Goal: Task Accomplishment & Management: Complete application form

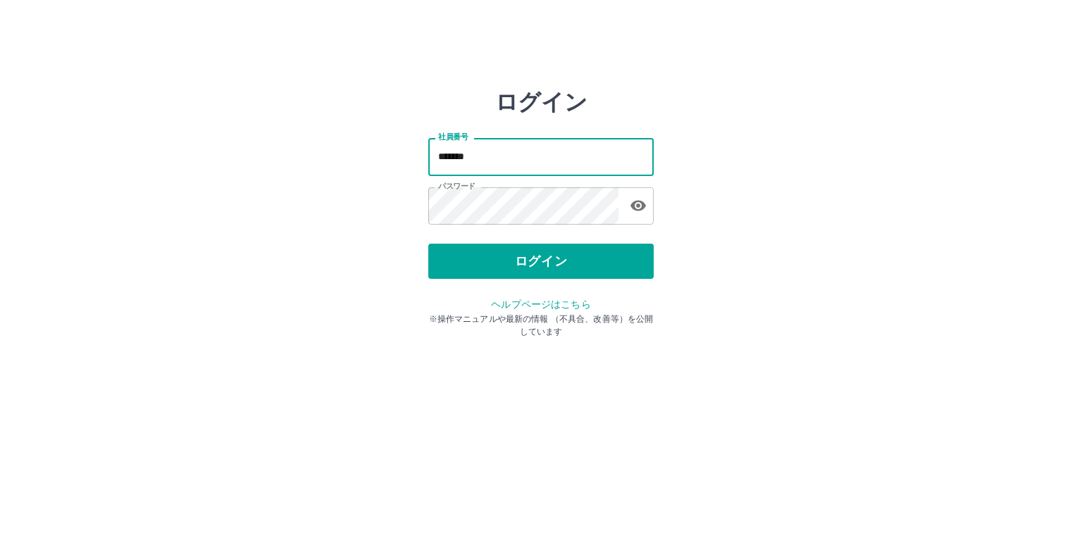
drag, startPoint x: 479, startPoint y: 155, endPoint x: 347, endPoint y: 149, distance: 132.6
click at [347, 149] on div "ログイン 社員番号 ******* 社員番号 パスワード パスワード ログイン ヘルプページはこちら ※操作マニュアルや最新の情報 （不具合、改善等）を公開し…" at bounding box center [540, 201] width 845 height 225
type input "*******"
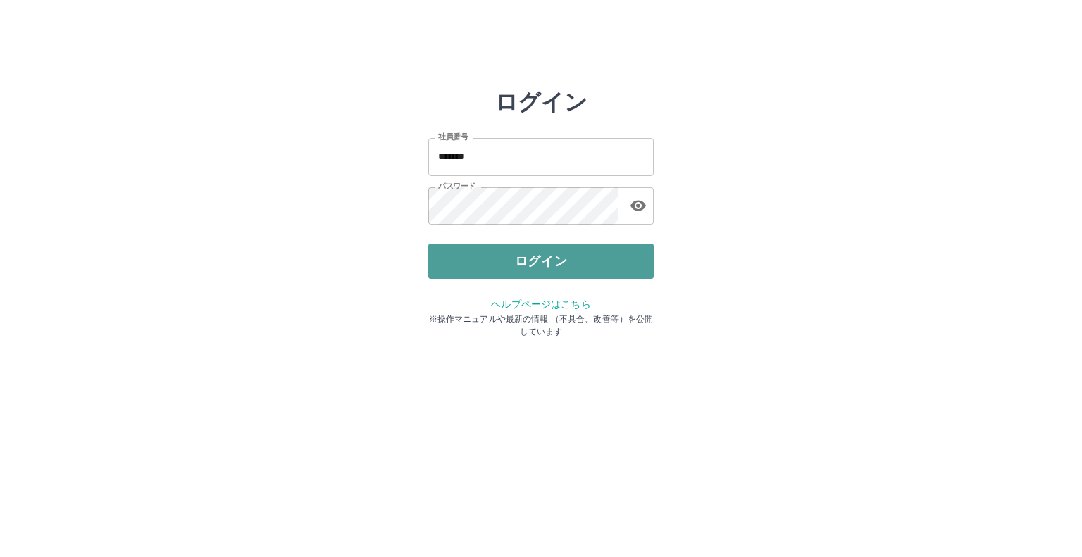
drag, startPoint x: 463, startPoint y: 256, endPoint x: 789, endPoint y: 182, distance: 334.3
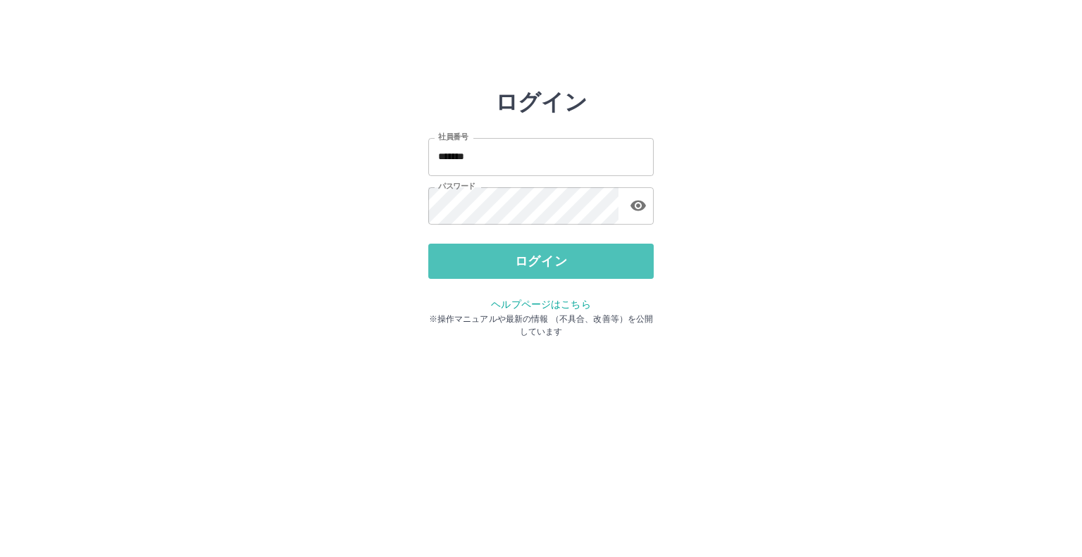
click at [463, 256] on button "ログイン" at bounding box center [540, 261] width 225 height 35
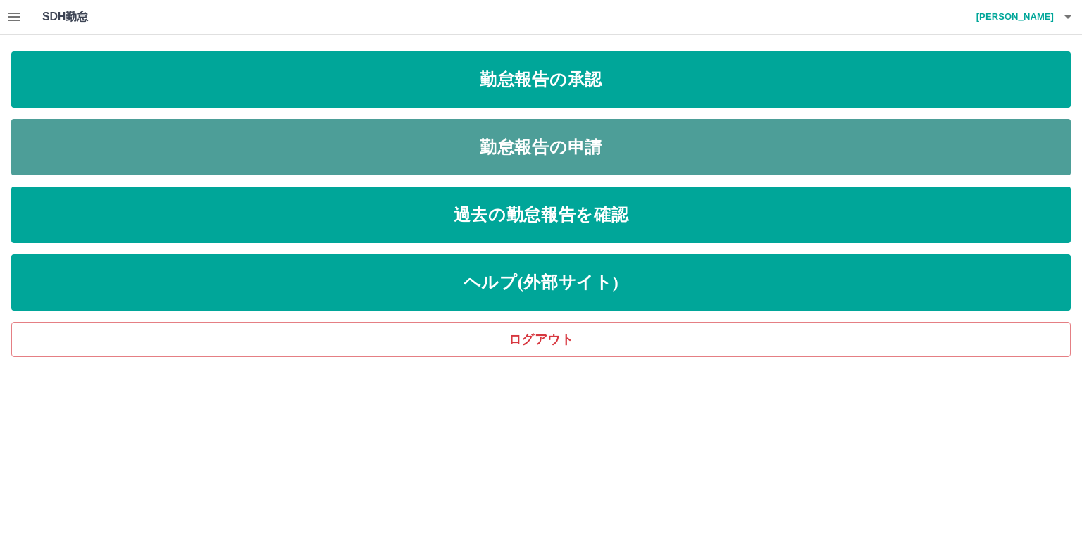
drag, startPoint x: 623, startPoint y: 137, endPoint x: 655, endPoint y: 137, distance: 32.4
click at [623, 135] on link "勤怠報告の申請" at bounding box center [541, 147] width 1060 height 56
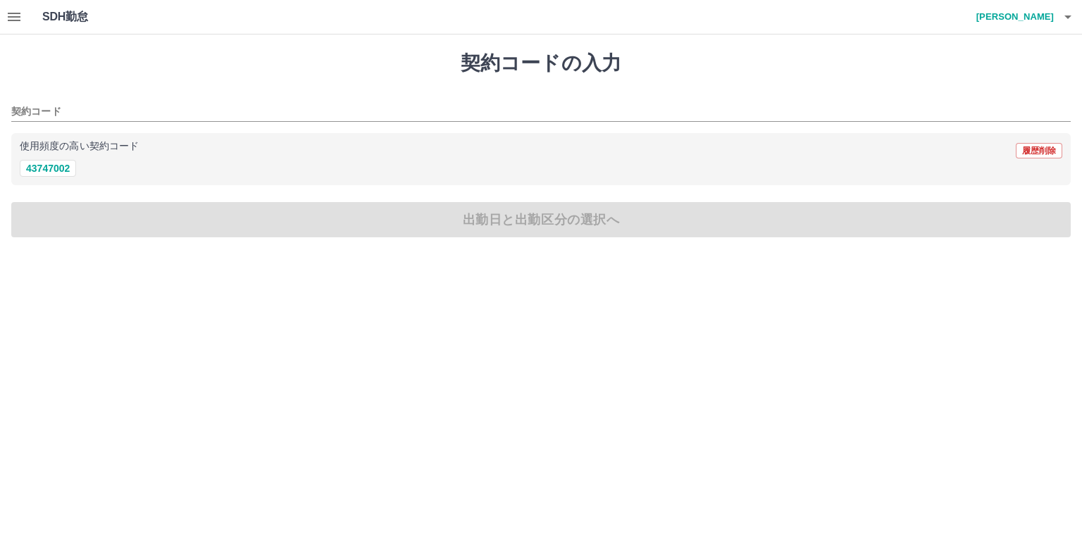
click at [56, 163] on button "43747002" at bounding box center [48, 168] width 56 height 17
type input "********"
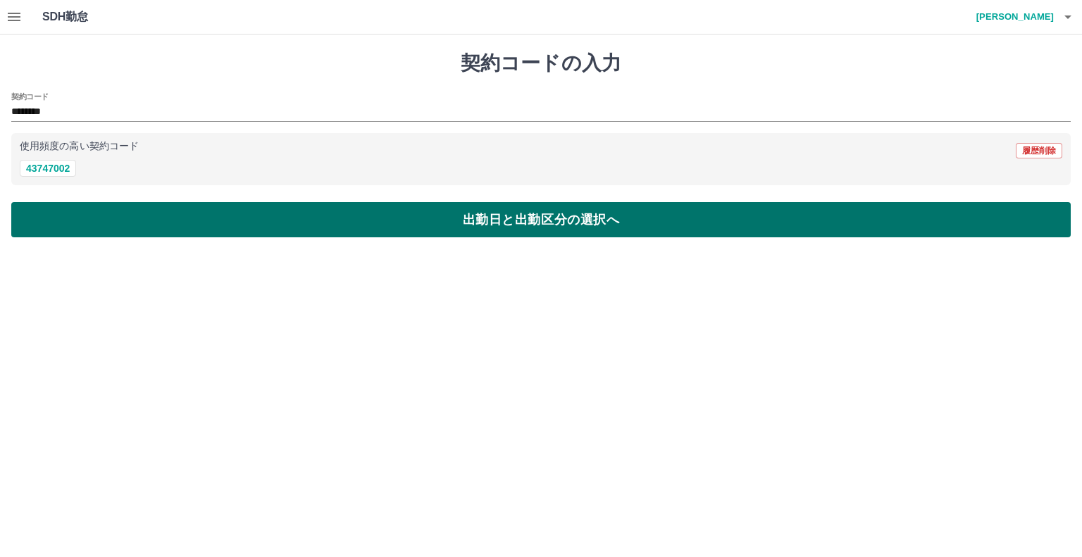
click at [395, 221] on button "出勤日と出勤区分の選択へ" at bounding box center [541, 219] width 1060 height 35
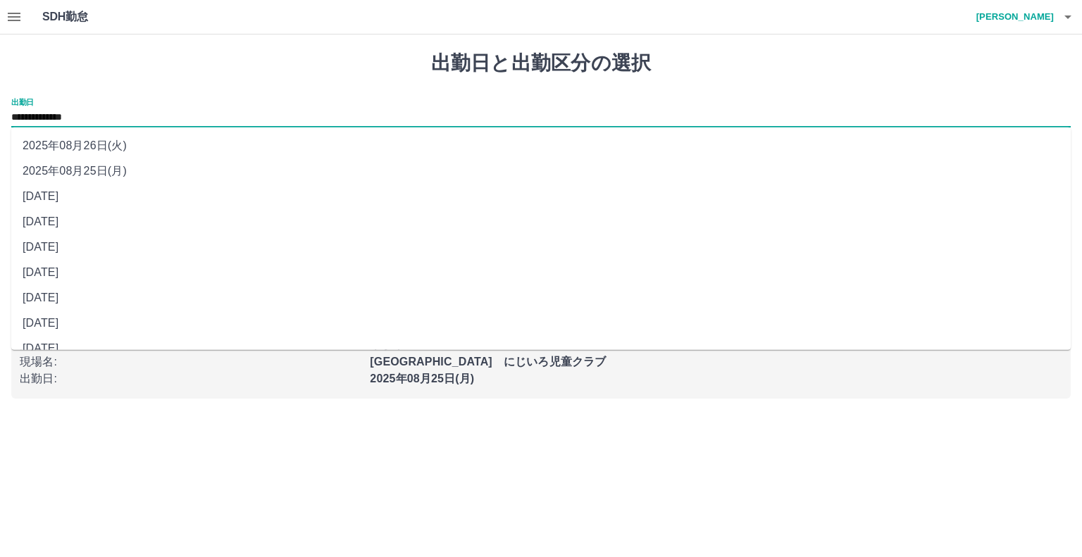
click at [84, 109] on input "**********" at bounding box center [541, 118] width 1060 height 18
drag, startPoint x: 96, startPoint y: 247, endPoint x: 110, endPoint y: 231, distance: 21.5
click at [96, 247] on li "[DATE]" at bounding box center [541, 247] width 1060 height 25
type input "**********"
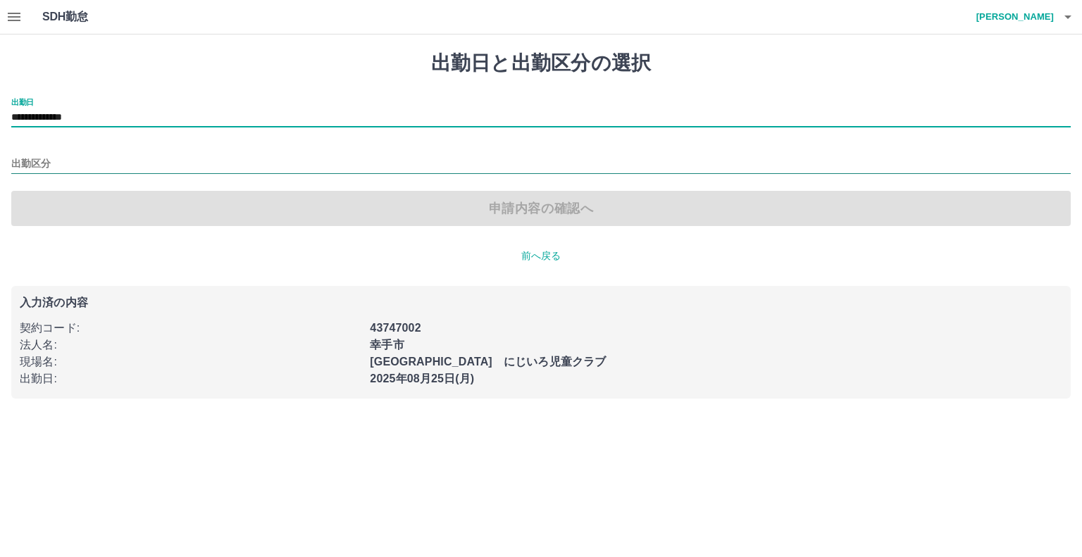
click at [26, 163] on input "出勤区分" at bounding box center [541, 165] width 1060 height 18
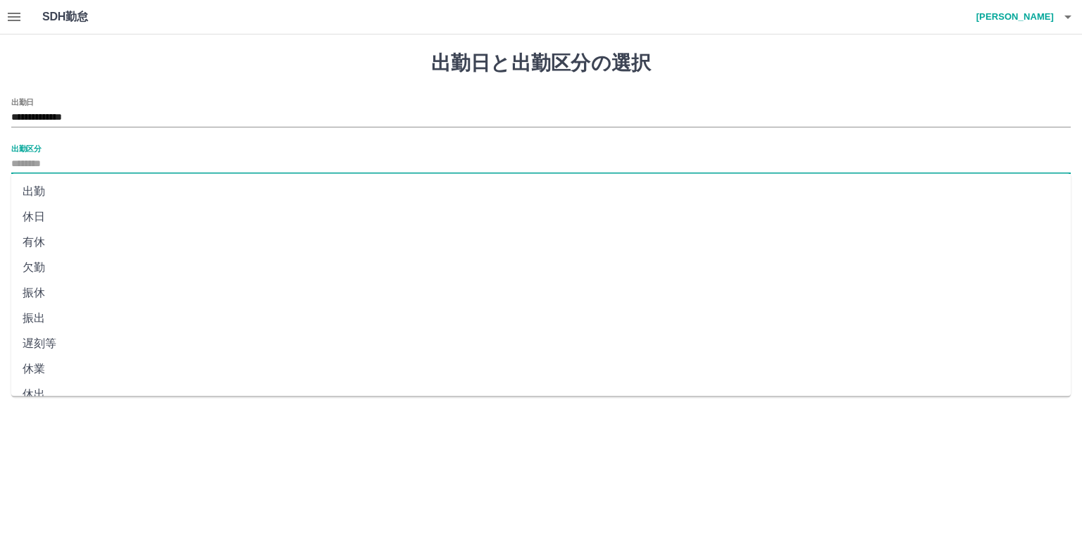
click at [30, 189] on li "出勤" at bounding box center [541, 191] width 1060 height 25
type input "**"
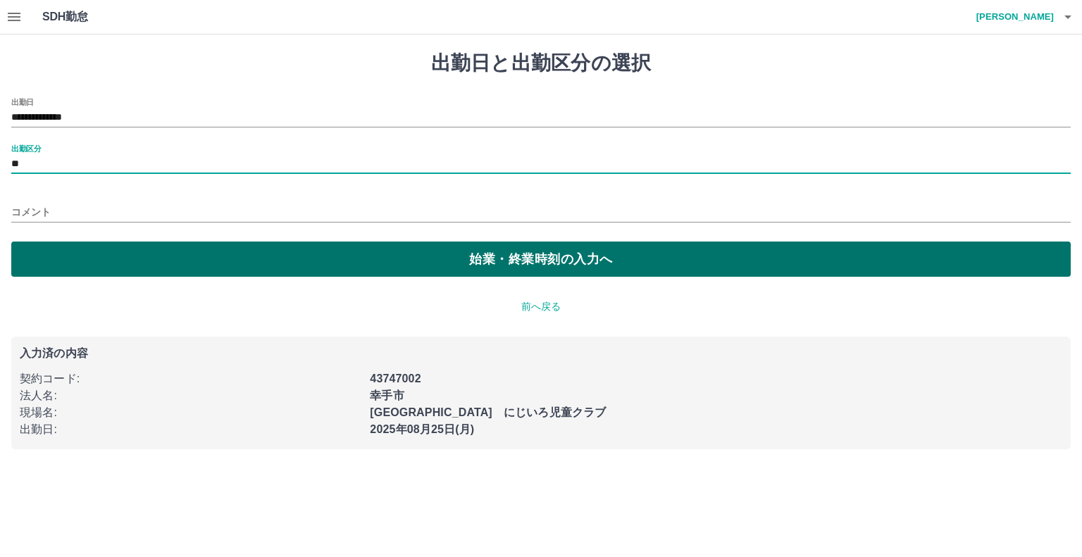
click at [116, 260] on button "始業・終業時刻の入力へ" at bounding box center [541, 259] width 1060 height 35
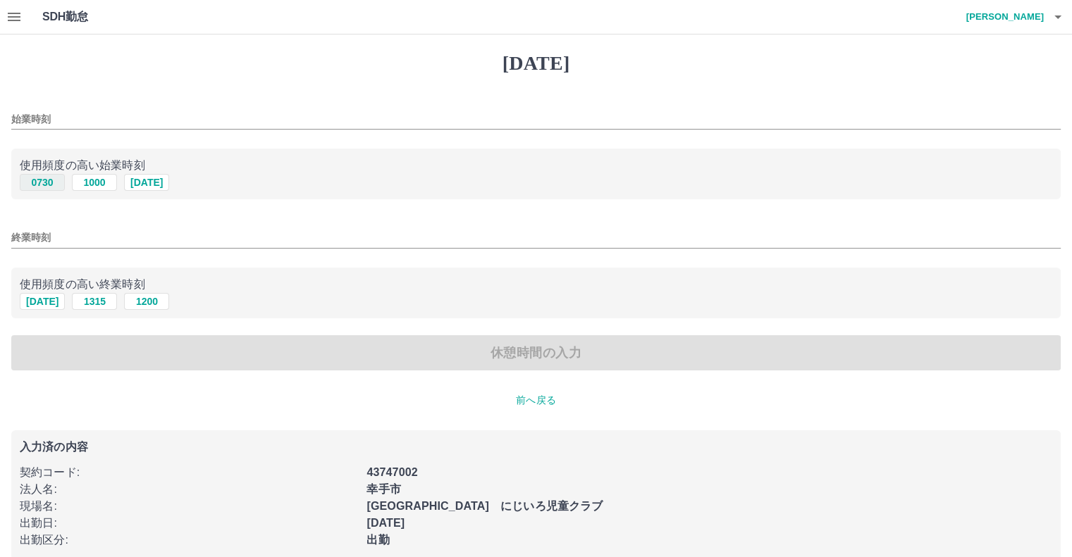
click at [44, 180] on button "0730" at bounding box center [42, 182] width 45 height 17
type input "****"
click at [39, 304] on button "[DATE]" at bounding box center [42, 301] width 45 height 17
type input "****"
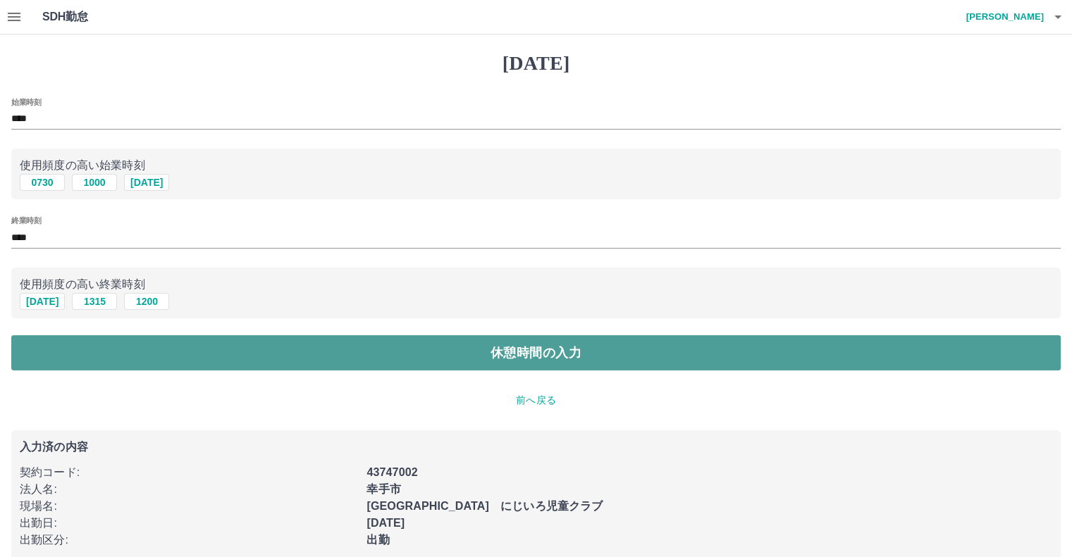
click at [101, 347] on button "休憩時間の入力" at bounding box center [535, 352] width 1049 height 35
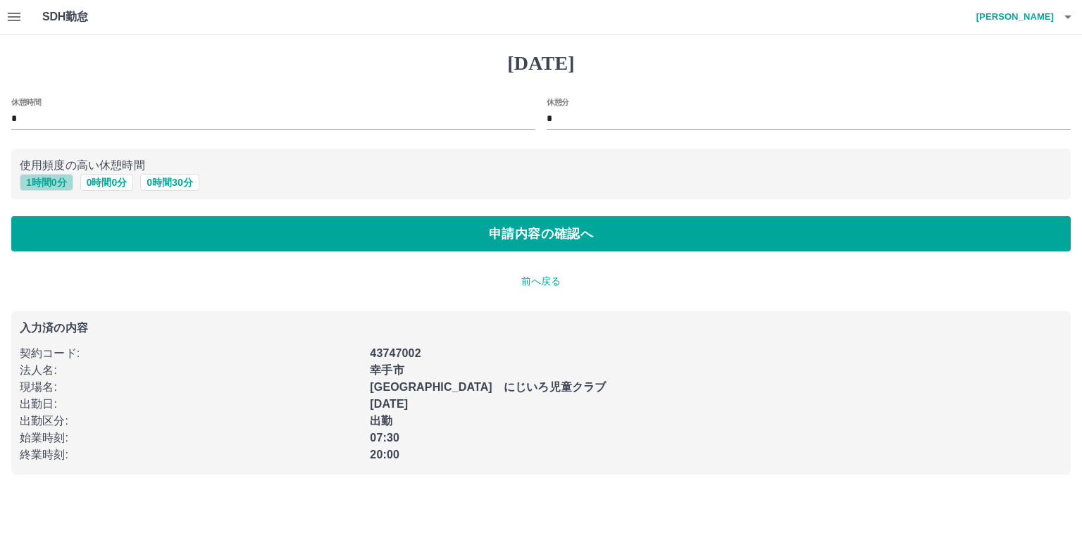
click at [51, 180] on button "1 時間 0 分" at bounding box center [47, 182] width 54 height 17
type input "*"
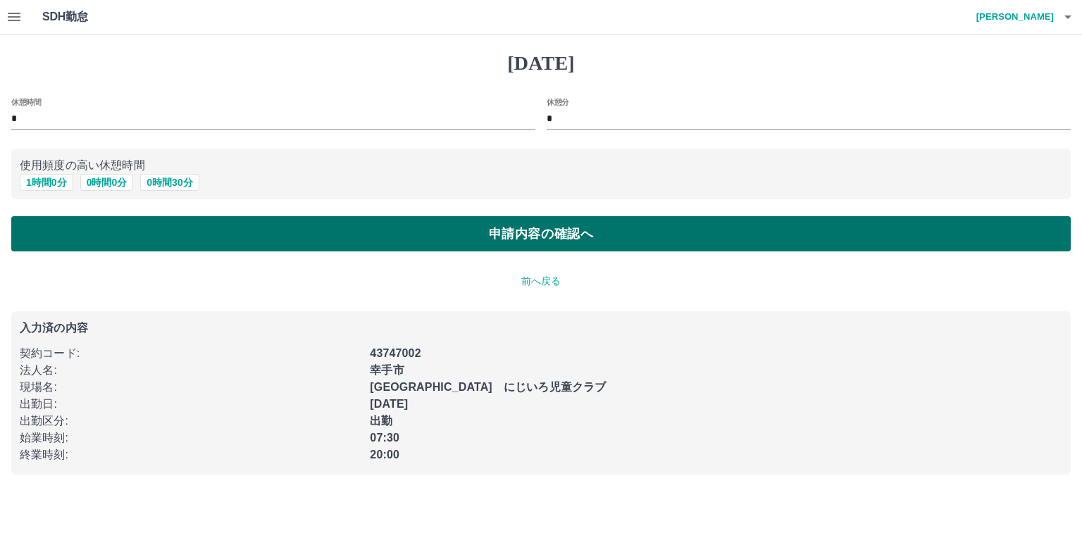
click at [94, 236] on button "申請内容の確認へ" at bounding box center [541, 233] width 1060 height 35
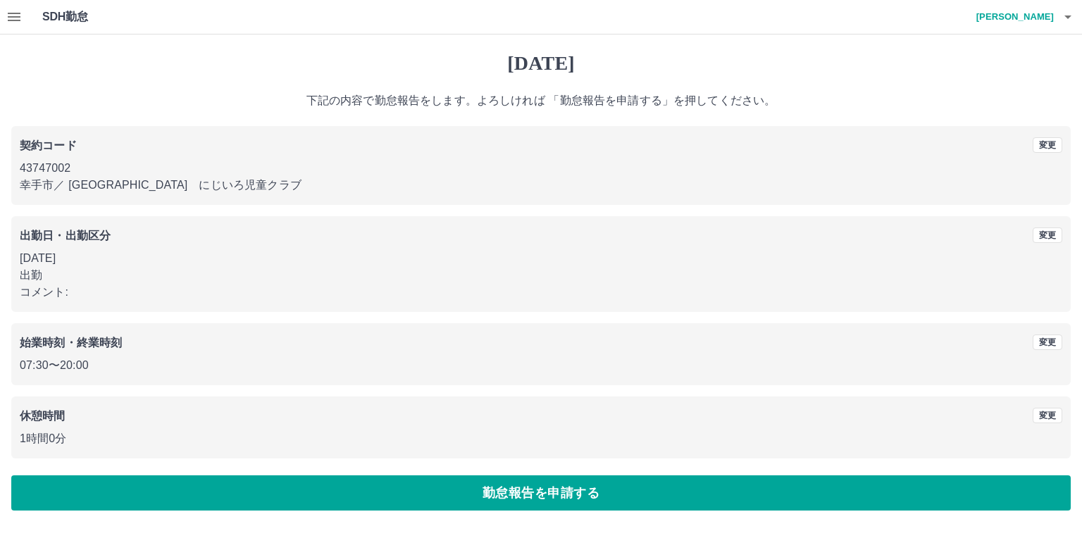
click at [584, 492] on button "勤怠報告を申請する" at bounding box center [541, 493] width 1060 height 35
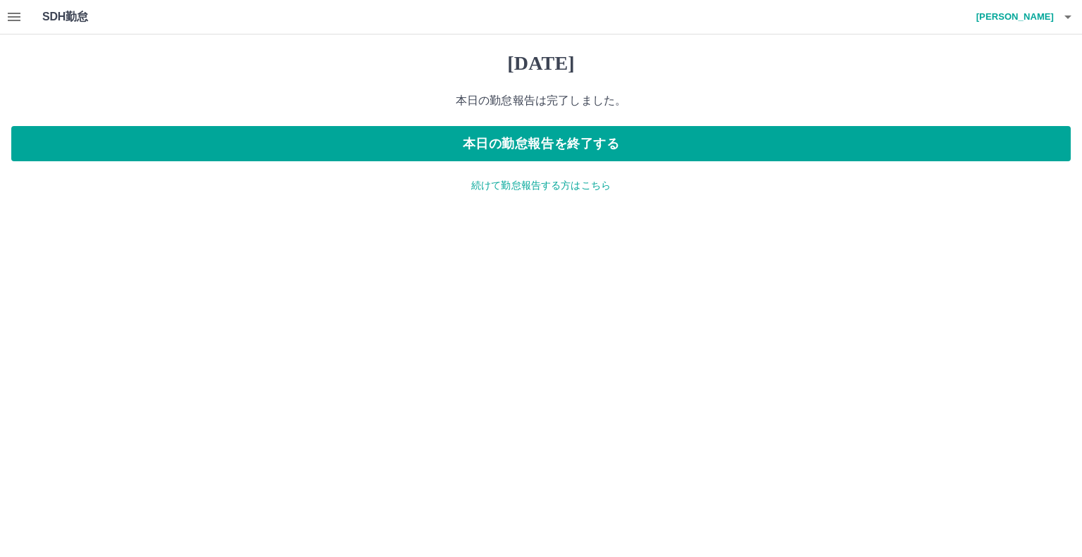
click at [576, 185] on p "続けて勤怠報告する方はこちら" at bounding box center [541, 185] width 1060 height 15
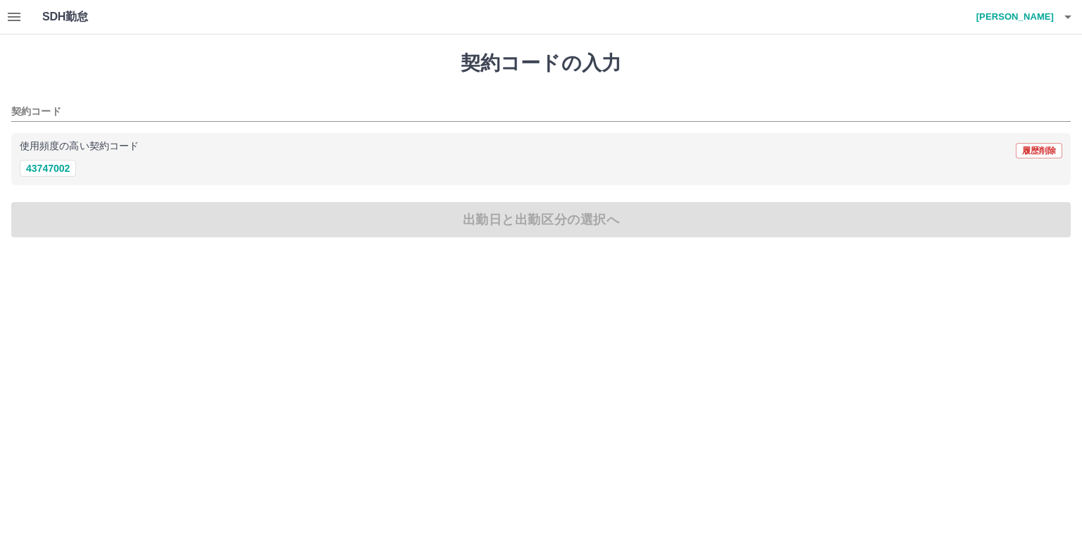
drag, startPoint x: 64, startPoint y: 166, endPoint x: 88, endPoint y: 187, distance: 32.4
click at [67, 166] on button "43747002" at bounding box center [48, 168] width 56 height 17
type input "********"
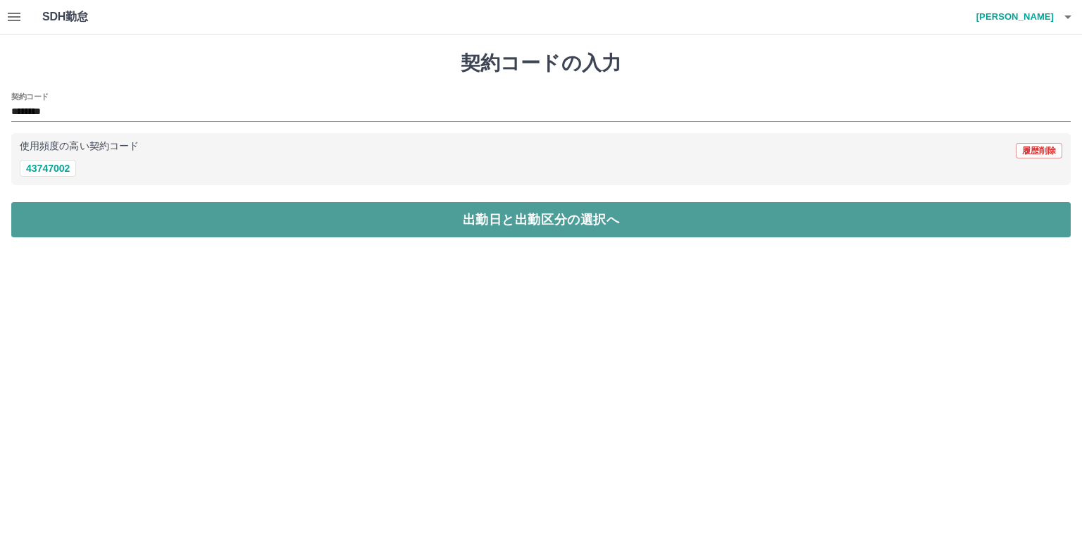
click at [96, 208] on button "出勤日と出勤区分の選択へ" at bounding box center [541, 219] width 1060 height 35
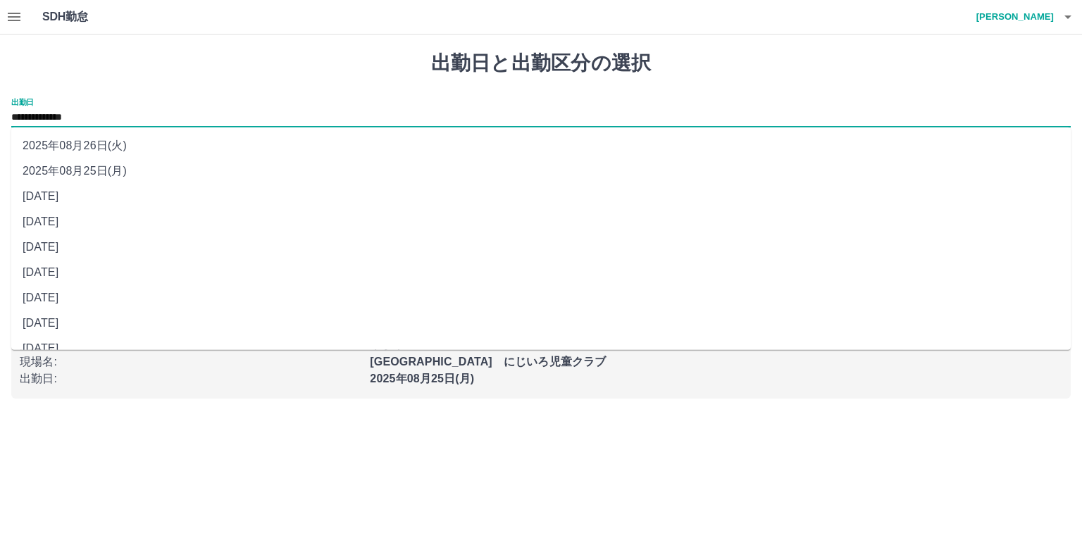
click at [55, 116] on input "**********" at bounding box center [541, 118] width 1060 height 18
click at [76, 211] on ul "[DATE] [DATE] [DATE] [DATE] [DATE] [DATE] [DATE] [DATE] [DATE]" at bounding box center [541, 239] width 1060 height 223
drag, startPoint x: 106, startPoint y: 225, endPoint x: 118, endPoint y: 220, distance: 13.0
click at [107, 225] on li "[DATE]" at bounding box center [541, 221] width 1060 height 25
type input "**********"
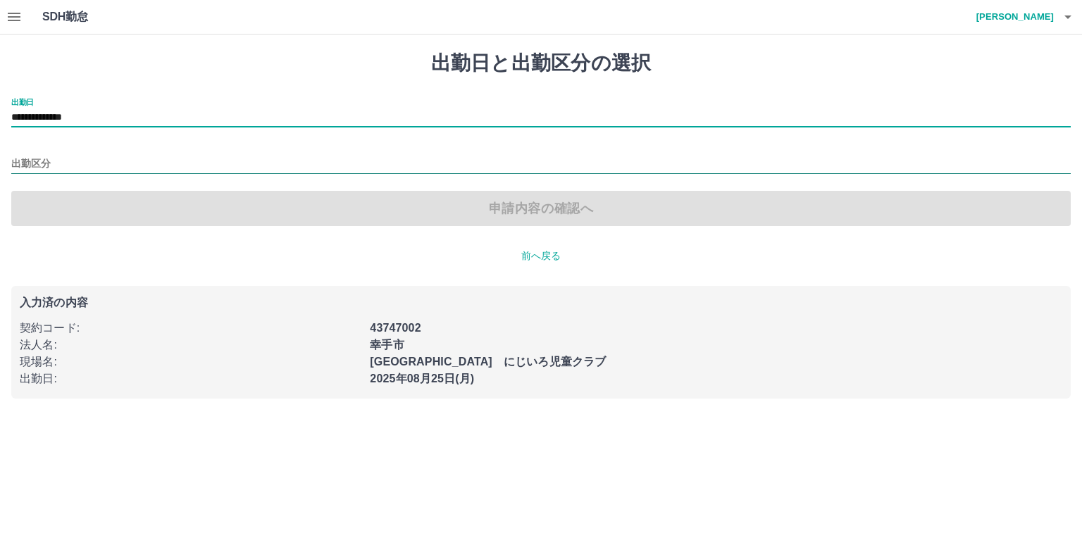
click at [25, 157] on input "出勤区分" at bounding box center [541, 165] width 1060 height 18
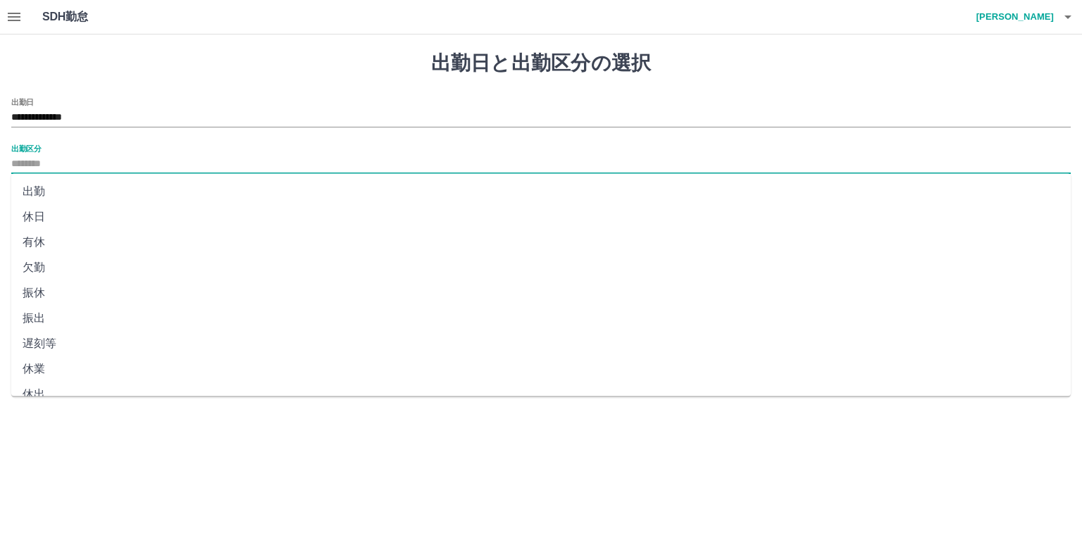
click at [34, 218] on li "休日" at bounding box center [541, 216] width 1060 height 25
type input "**"
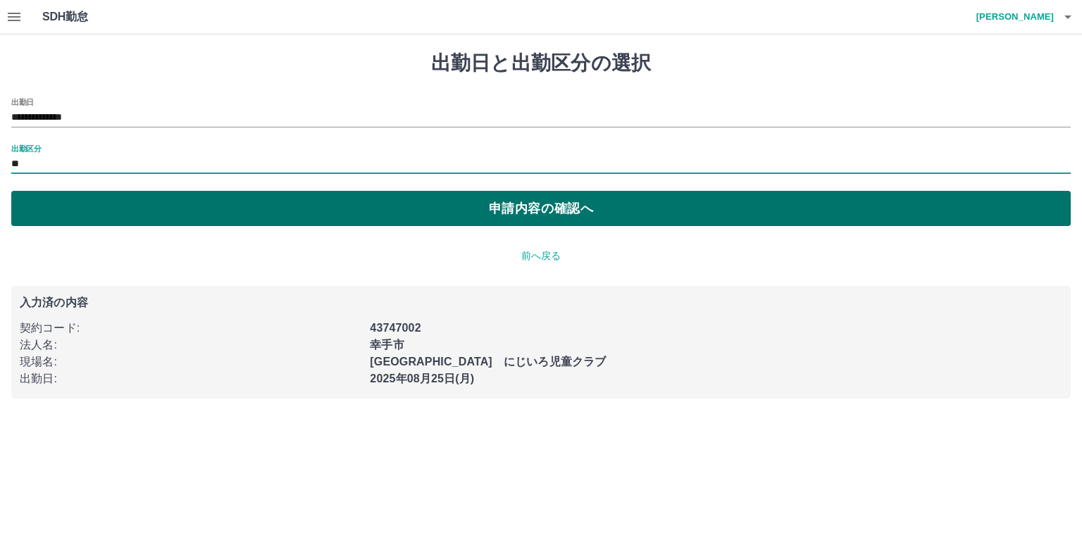
click at [128, 213] on button "申請内容の確認へ" at bounding box center [541, 208] width 1060 height 35
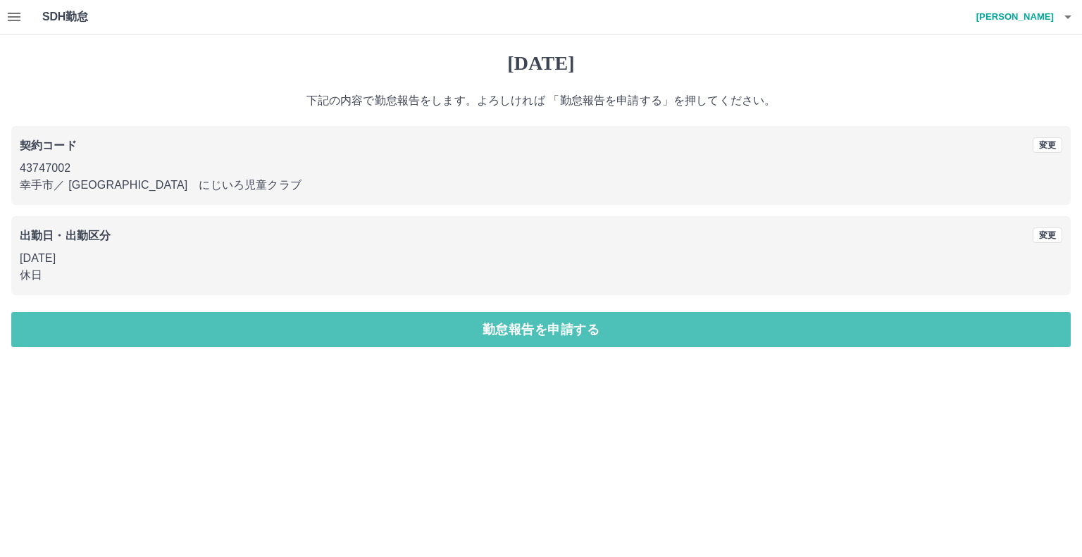
drag, startPoint x: 266, startPoint y: 323, endPoint x: 190, endPoint y: 154, distance: 184.8
click at [263, 313] on button "勤怠報告を申請する" at bounding box center [541, 329] width 1060 height 35
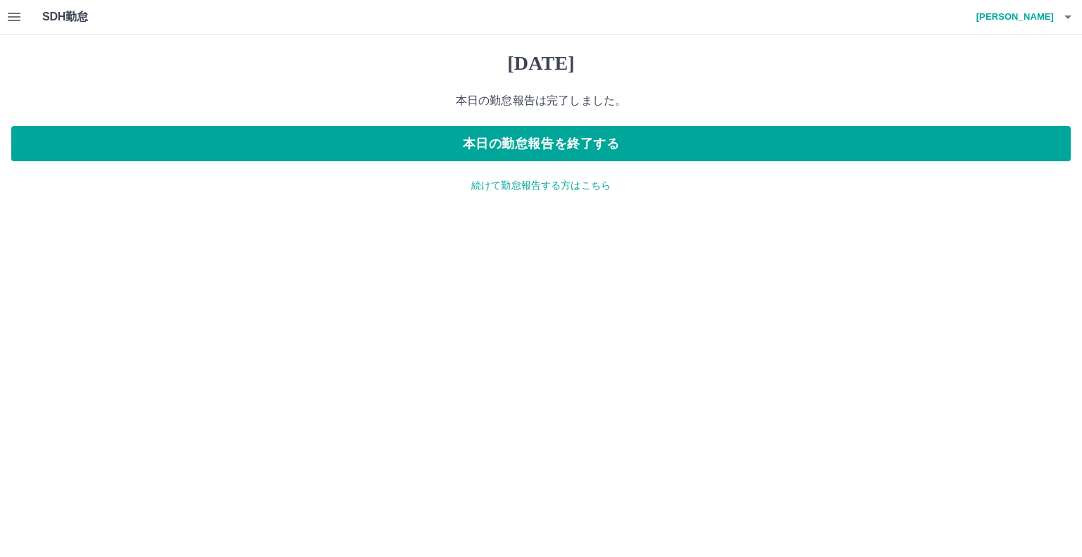
click at [566, 180] on p "続けて勤怠報告する方はこちら" at bounding box center [541, 185] width 1060 height 15
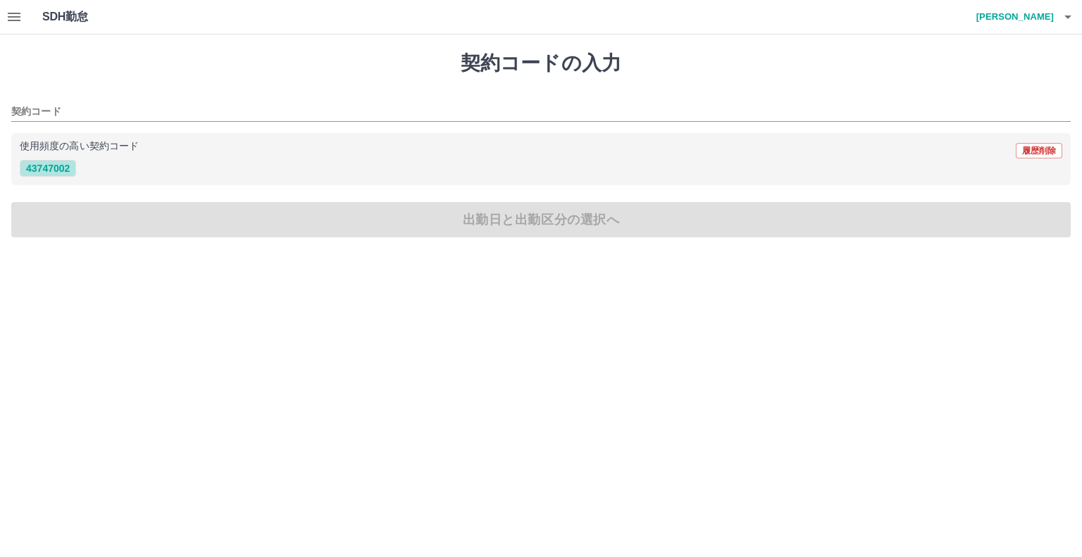
drag, startPoint x: 54, startPoint y: 163, endPoint x: 51, endPoint y: 154, distance: 8.7
click at [54, 163] on button "43747002" at bounding box center [48, 168] width 56 height 17
type input "********"
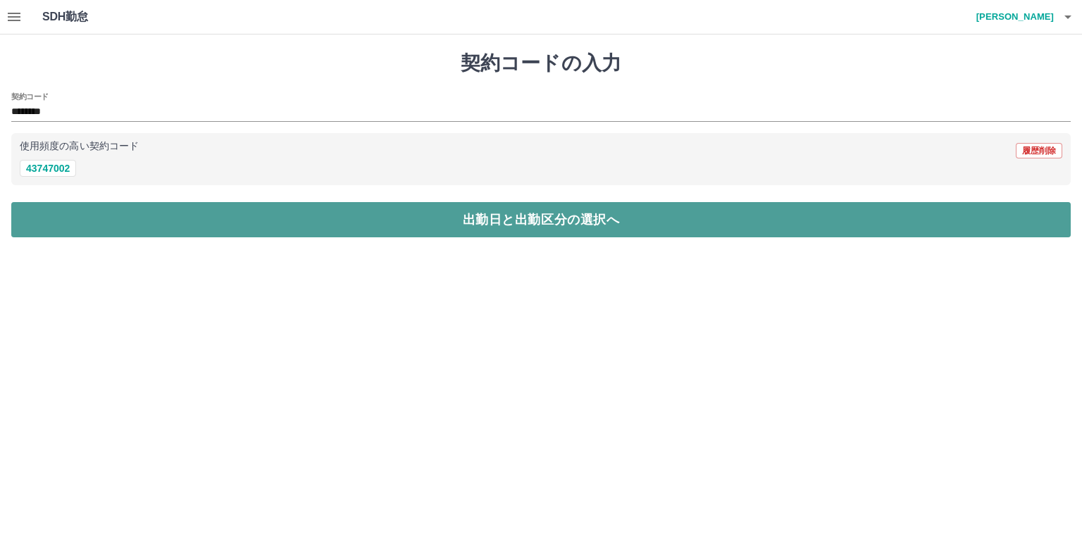
click at [358, 216] on button "出勤日と出勤区分の選択へ" at bounding box center [541, 219] width 1060 height 35
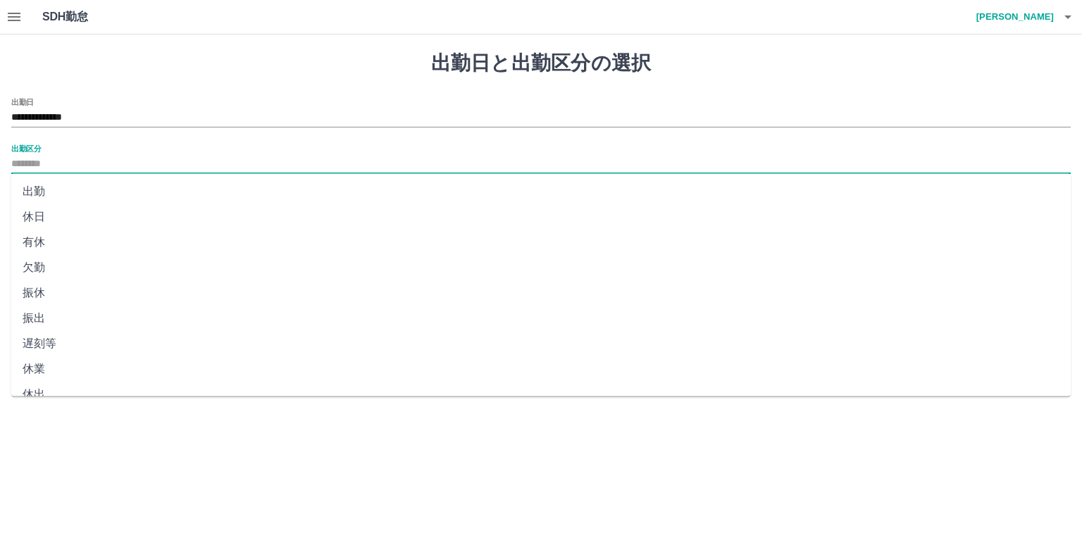
click at [37, 157] on input "出勤区分" at bounding box center [541, 165] width 1060 height 18
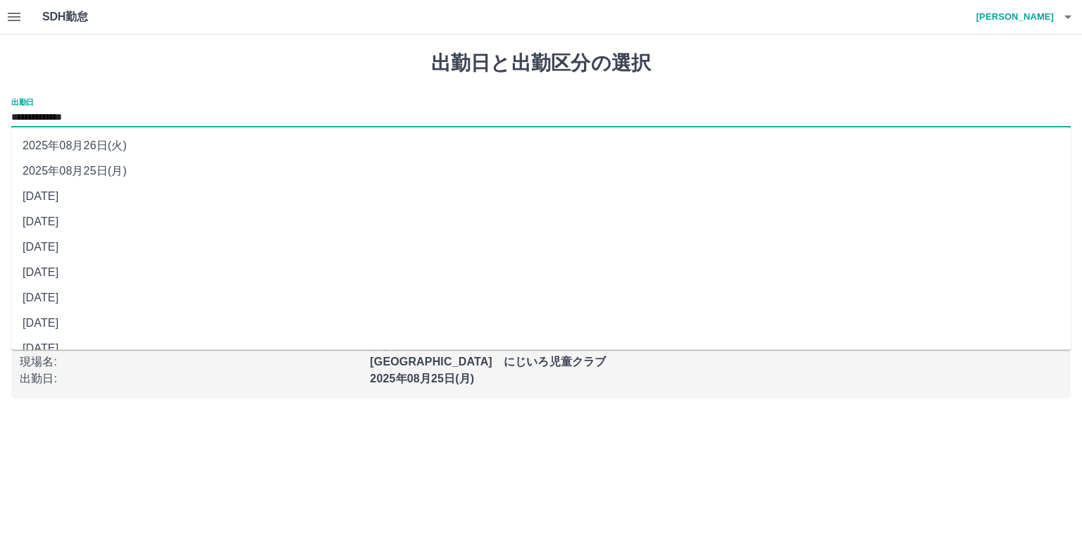
click at [77, 112] on input "**********" at bounding box center [541, 118] width 1060 height 18
click at [87, 198] on li "[DATE]" at bounding box center [541, 196] width 1060 height 25
type input "**********"
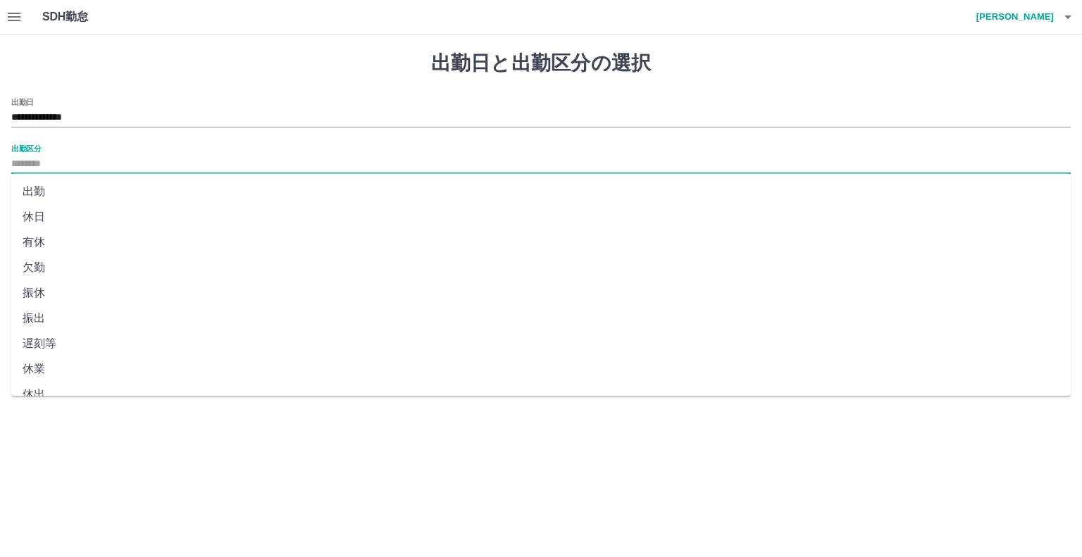
click at [37, 158] on input "出勤区分" at bounding box center [541, 165] width 1060 height 18
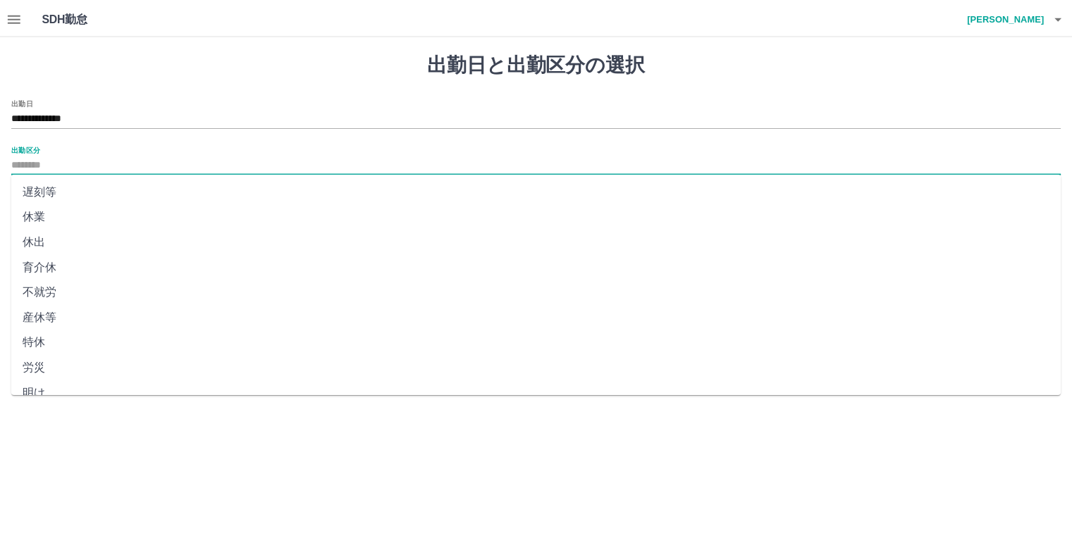
scroll to position [244, 0]
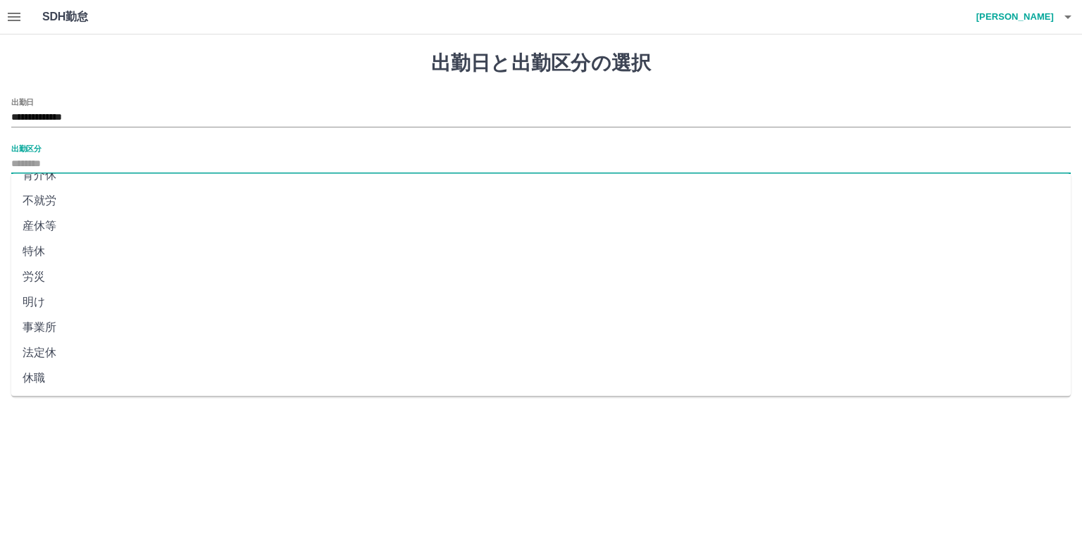
click at [50, 352] on li "法定休" at bounding box center [541, 352] width 1060 height 25
type input "***"
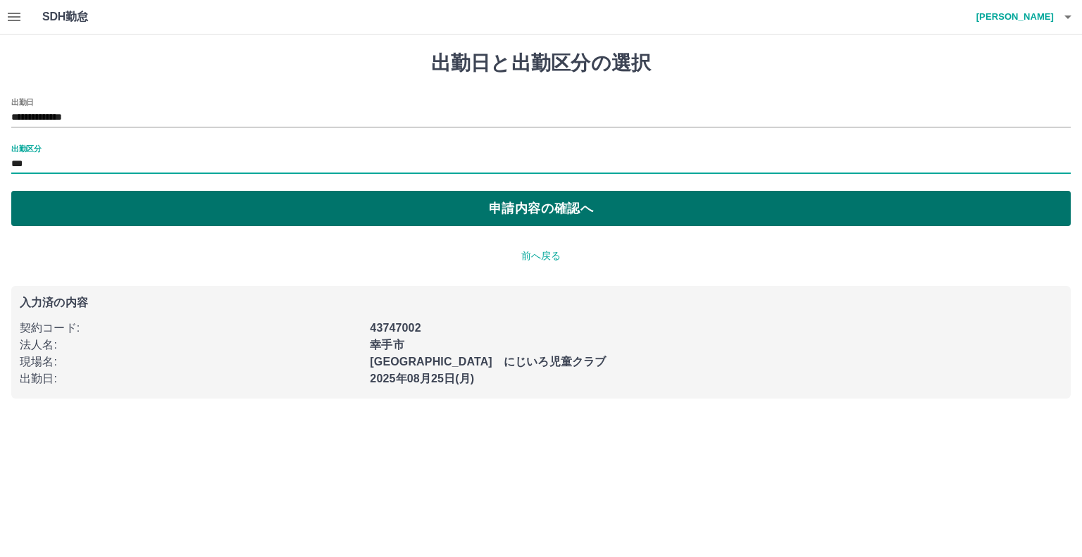
click at [307, 210] on button "申請内容の確認へ" at bounding box center [541, 208] width 1060 height 35
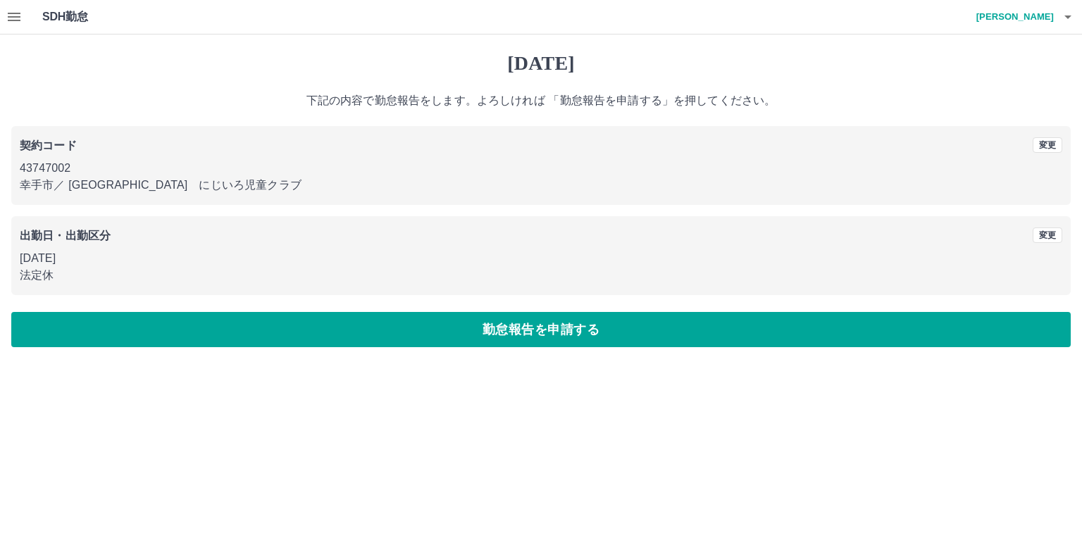
click at [282, 333] on button "勤怠報告を申請する" at bounding box center [541, 329] width 1060 height 35
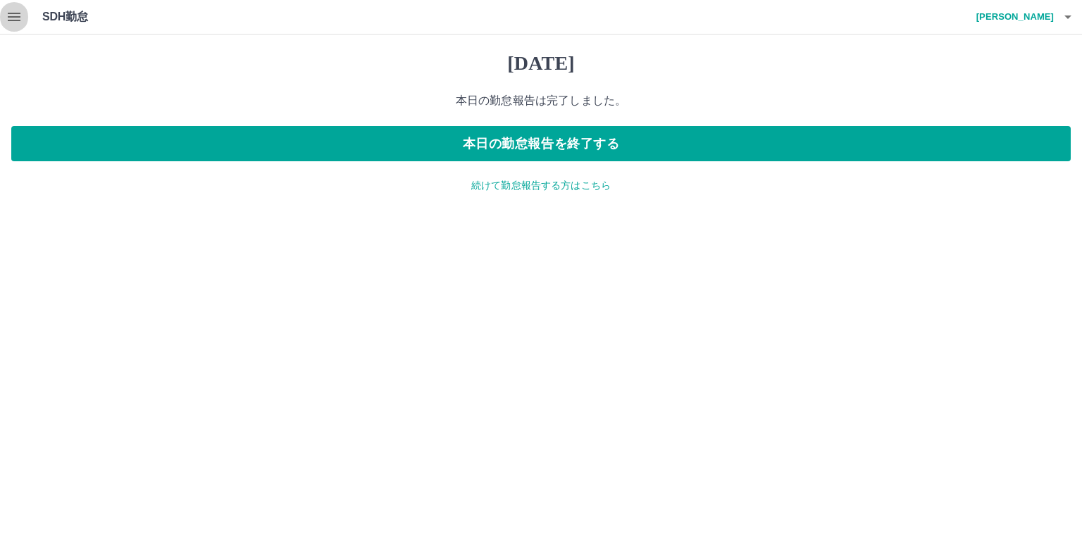
click at [12, 20] on icon "button" at bounding box center [14, 17] width 13 height 8
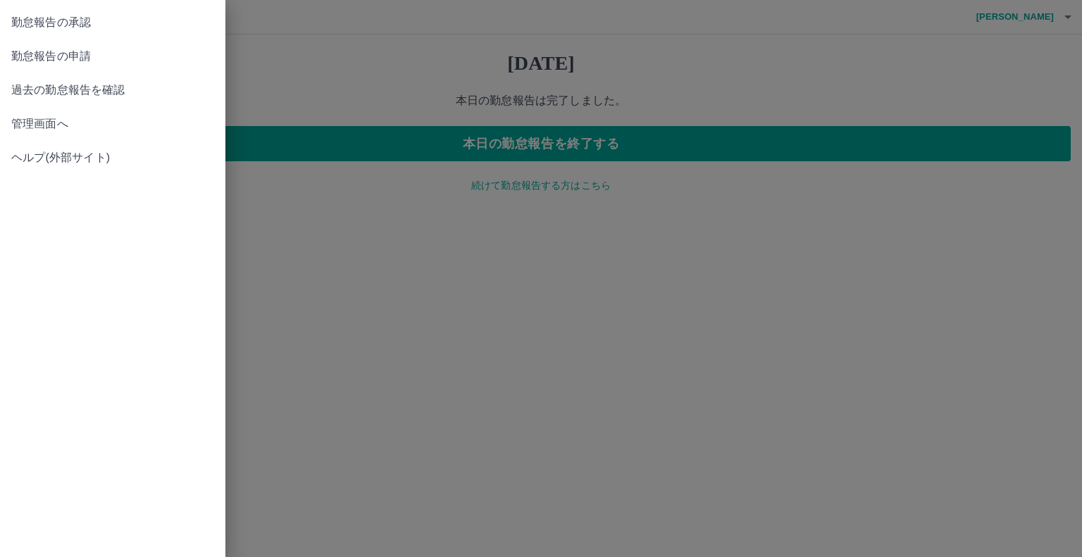
click at [65, 16] on span "勤怠報告の承認" at bounding box center [112, 22] width 203 height 17
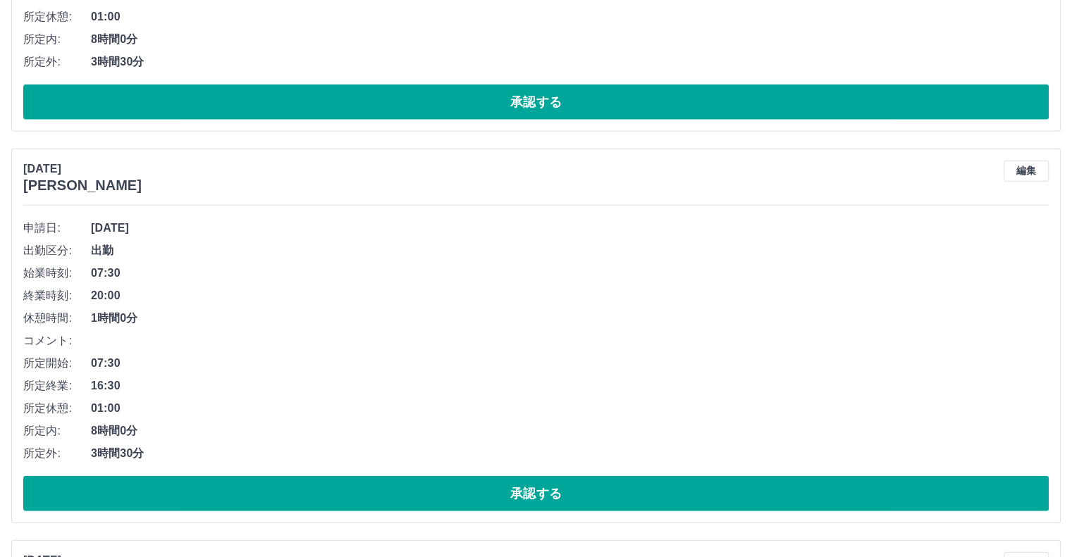
scroll to position [3298, 0]
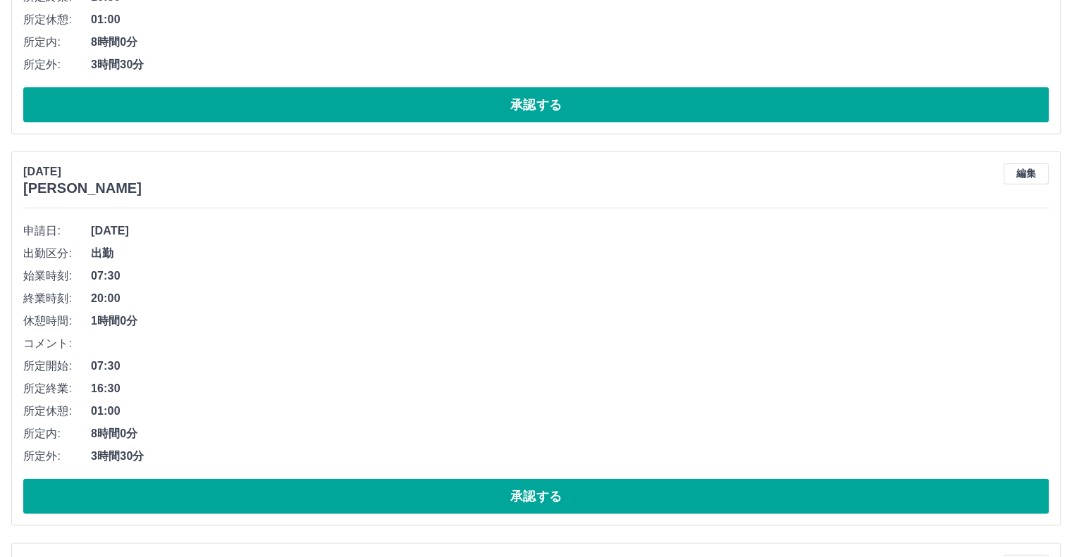
click at [569, 487] on button "承認する" at bounding box center [535, 496] width 1025 height 35
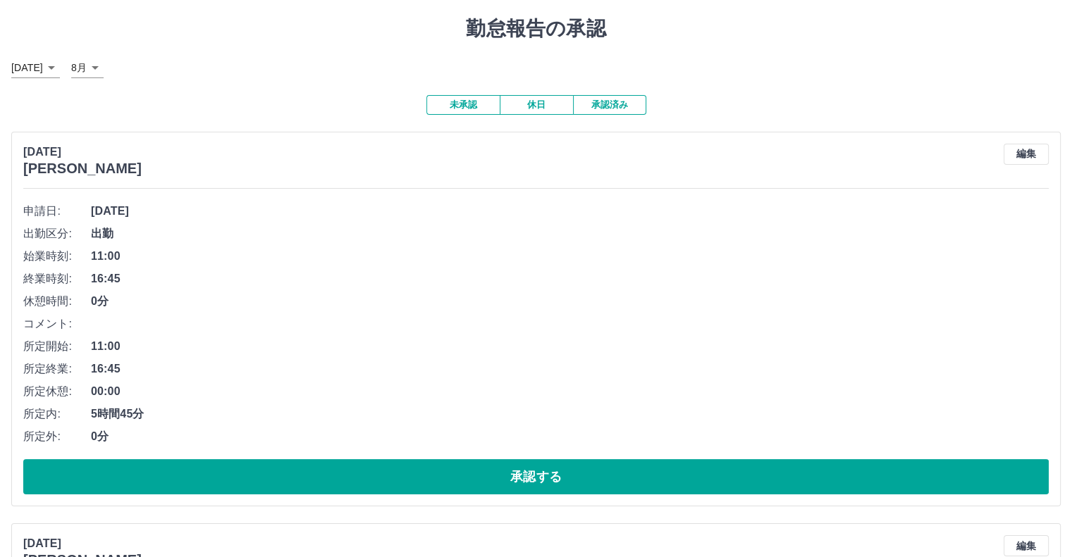
scroll to position [0, 0]
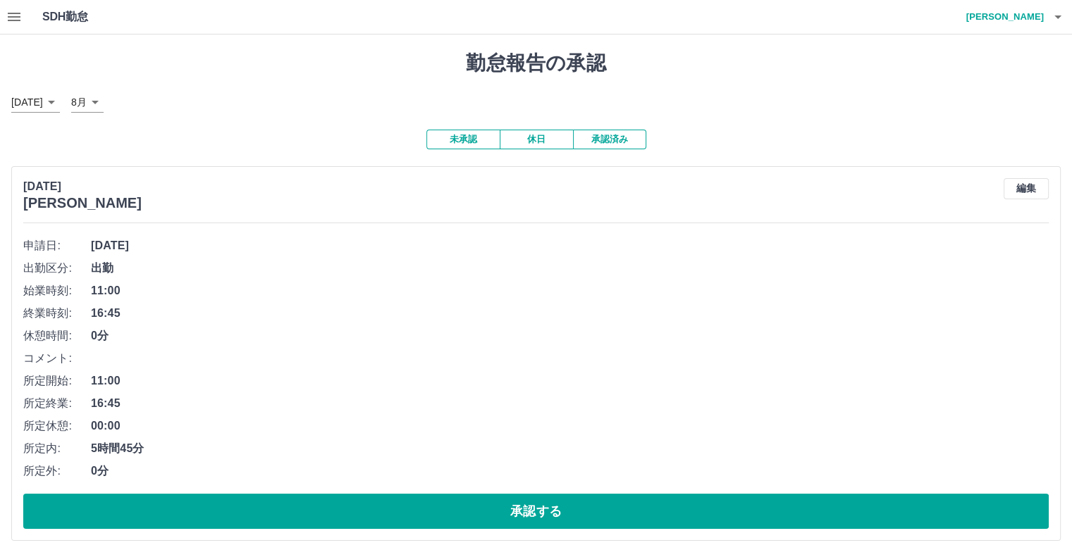
click at [16, 15] on icon "button" at bounding box center [14, 16] width 17 height 17
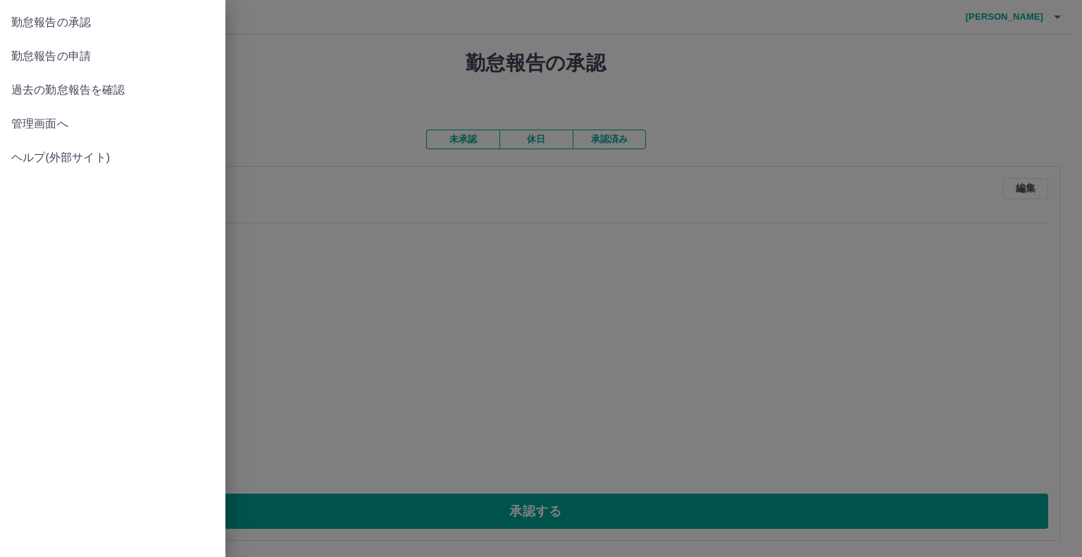
click at [121, 22] on span "勤怠報告の承認" at bounding box center [112, 22] width 203 height 17
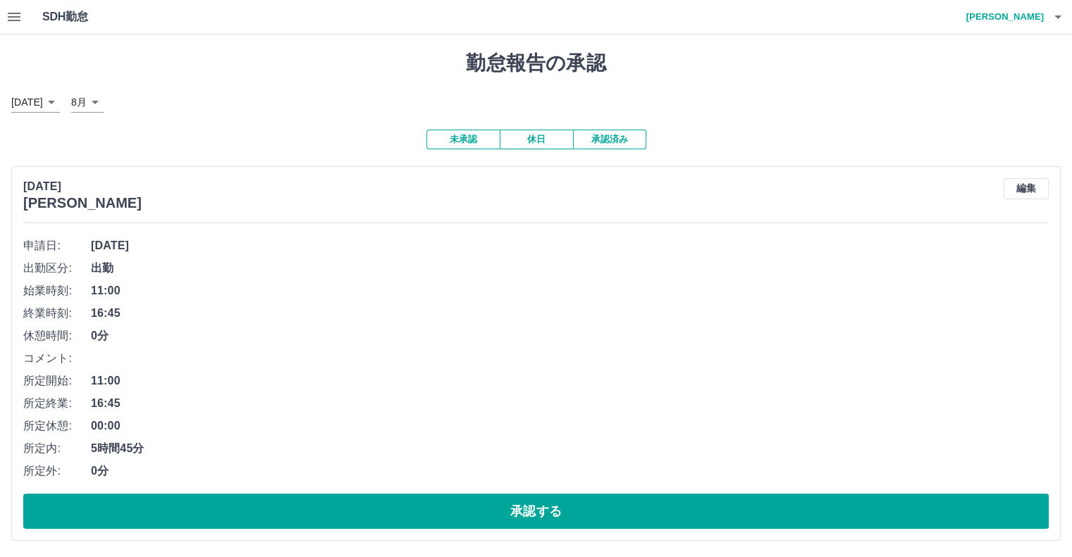
drag, startPoint x: 601, startPoint y: 142, endPoint x: 590, endPoint y: 61, distance: 81.7
click at [605, 137] on button "承認済み" at bounding box center [609, 140] width 73 height 20
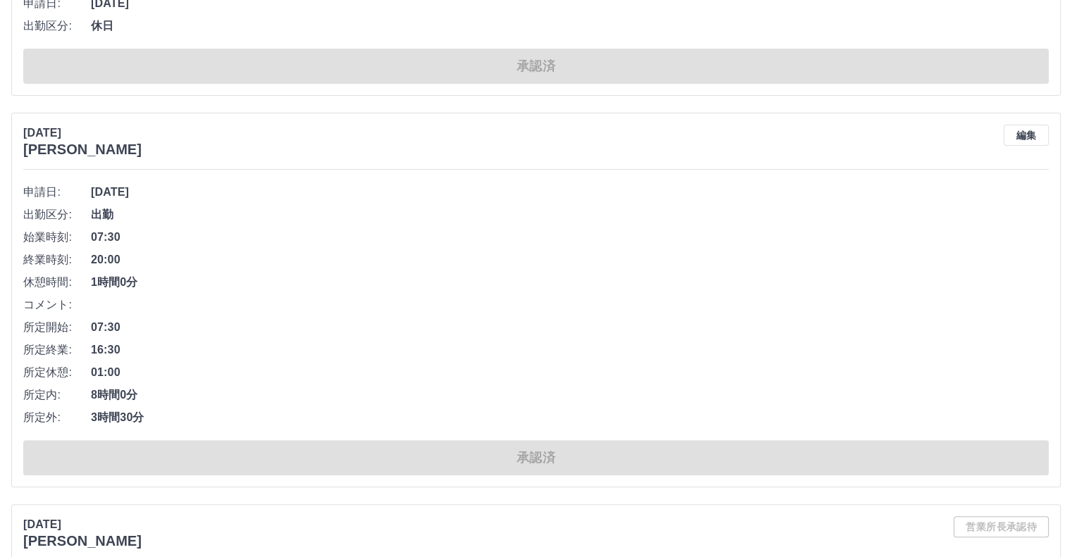
scroll to position [282, 0]
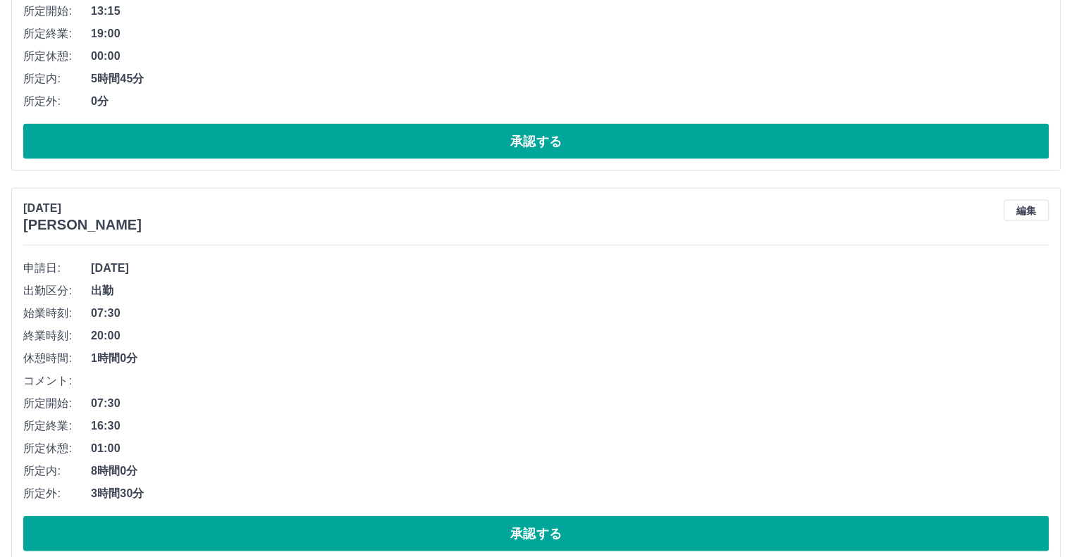
scroll to position [2959, 0]
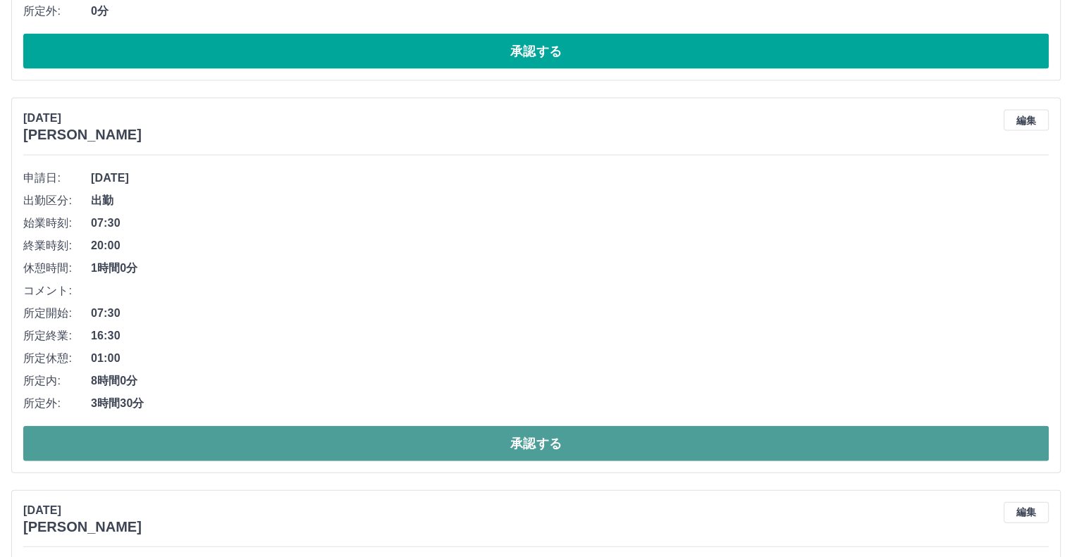
click at [473, 433] on button "承認する" at bounding box center [535, 443] width 1025 height 35
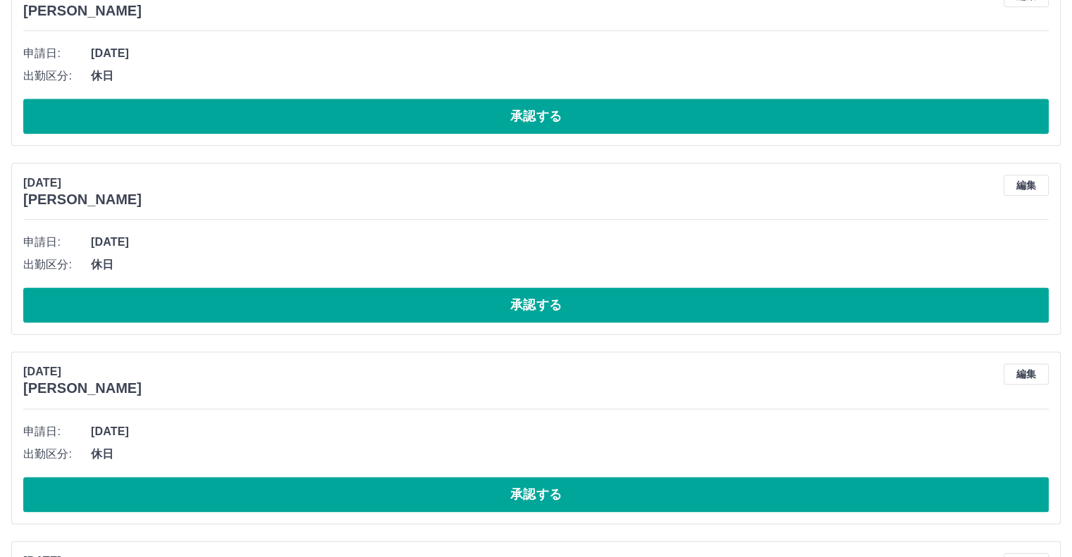
scroll to position [1620, 0]
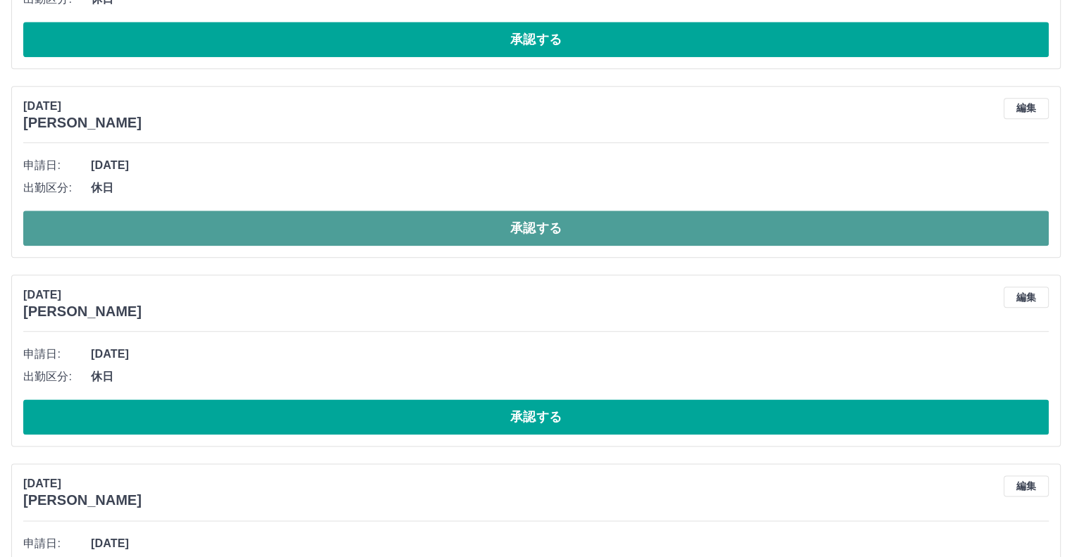
click at [361, 223] on button "承認する" at bounding box center [535, 228] width 1025 height 35
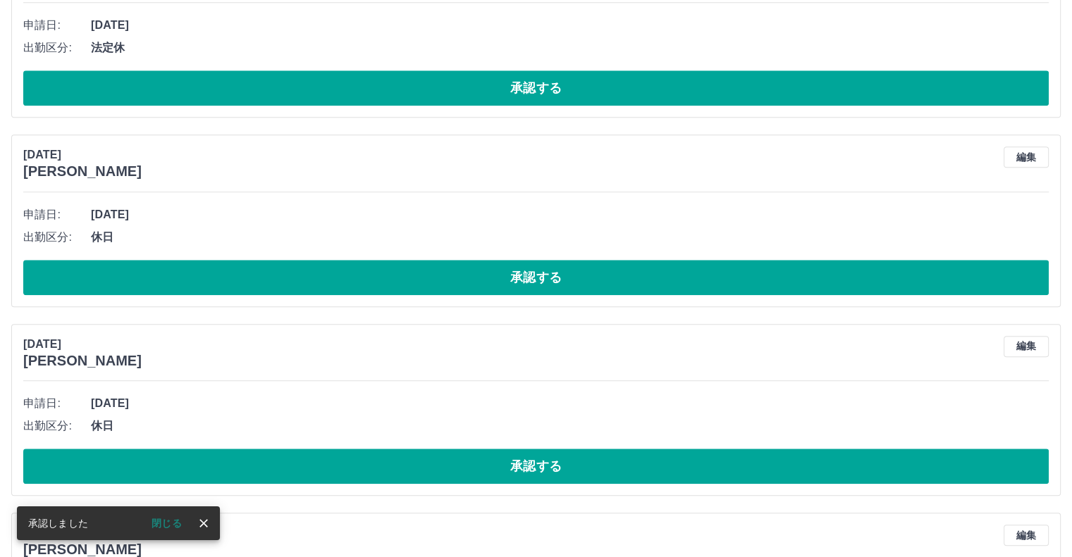
scroll to position [1198, 0]
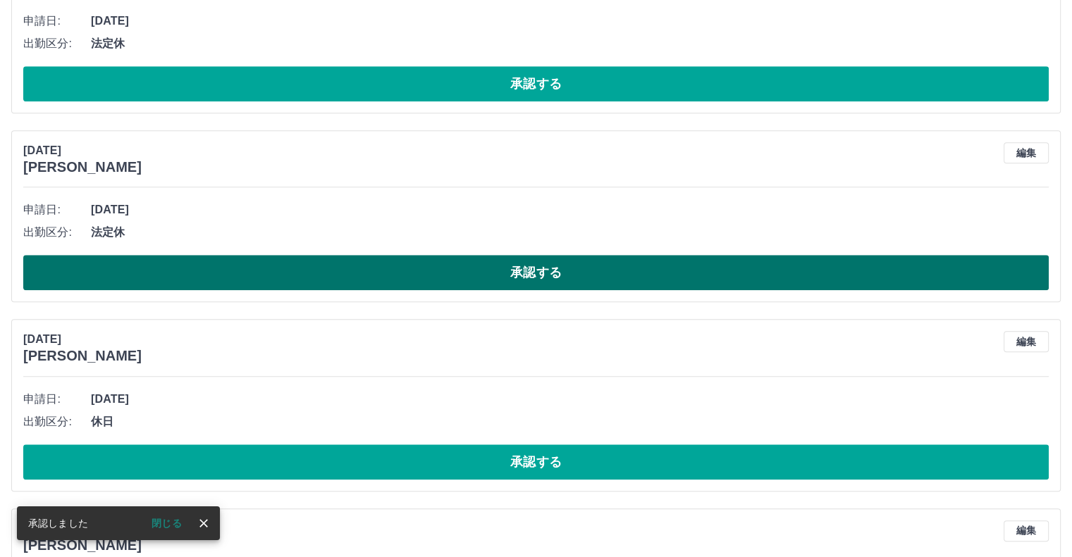
click at [364, 265] on button "承認する" at bounding box center [535, 272] width 1025 height 35
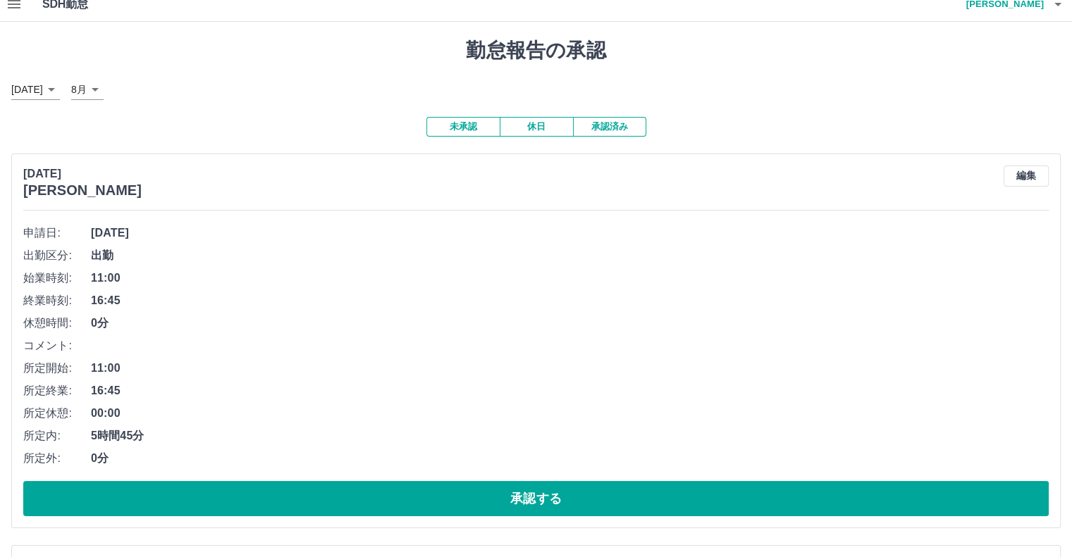
scroll to position [0, 0]
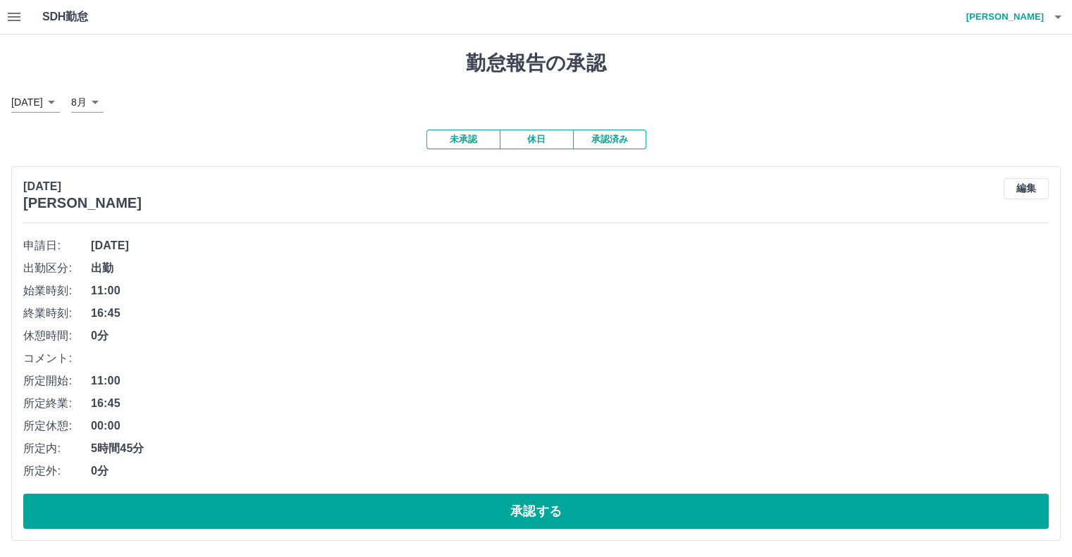
click at [9, 15] on icon "button" at bounding box center [14, 16] width 17 height 17
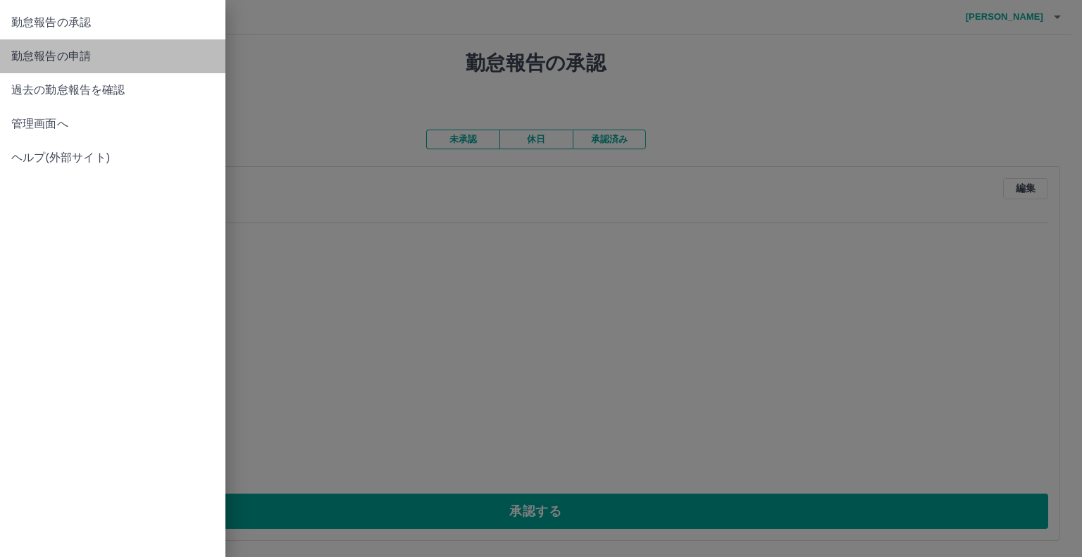
click at [67, 61] on span "勤怠報告の申請" at bounding box center [112, 56] width 203 height 17
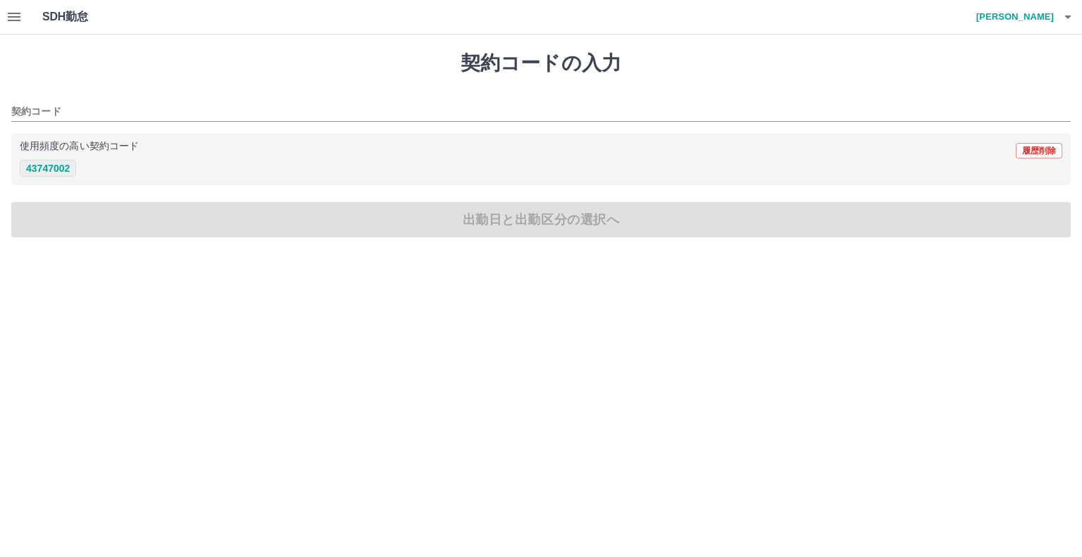
click at [67, 168] on button "43747002" at bounding box center [48, 168] width 56 height 17
type input "********"
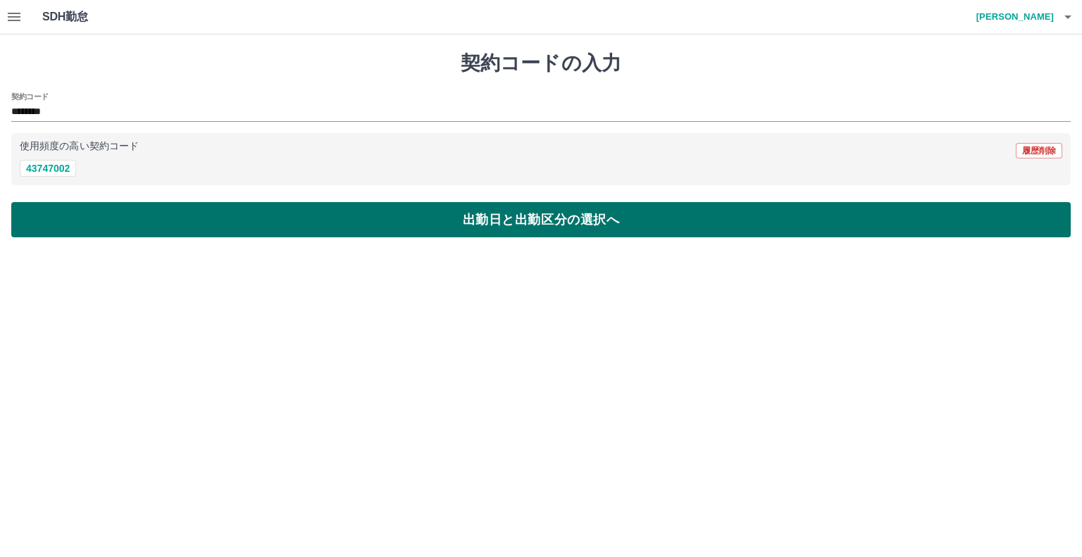
drag, startPoint x: 109, startPoint y: 224, endPoint x: 136, endPoint y: 211, distance: 29.6
click at [128, 216] on button "出勤日と出勤区分の選択へ" at bounding box center [541, 219] width 1060 height 35
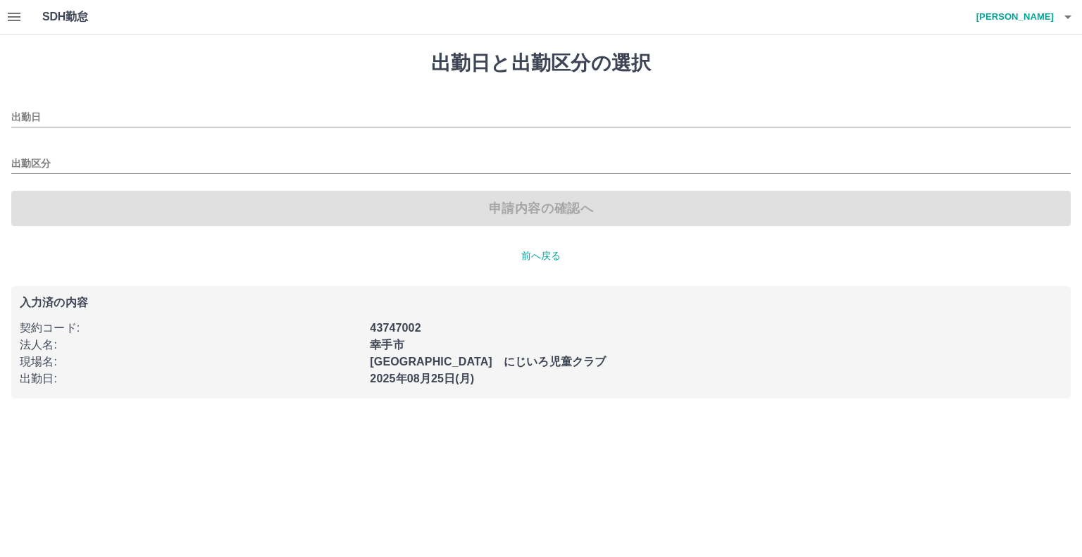
type input "**********"
click at [51, 161] on input "出勤区分" at bounding box center [541, 165] width 1060 height 18
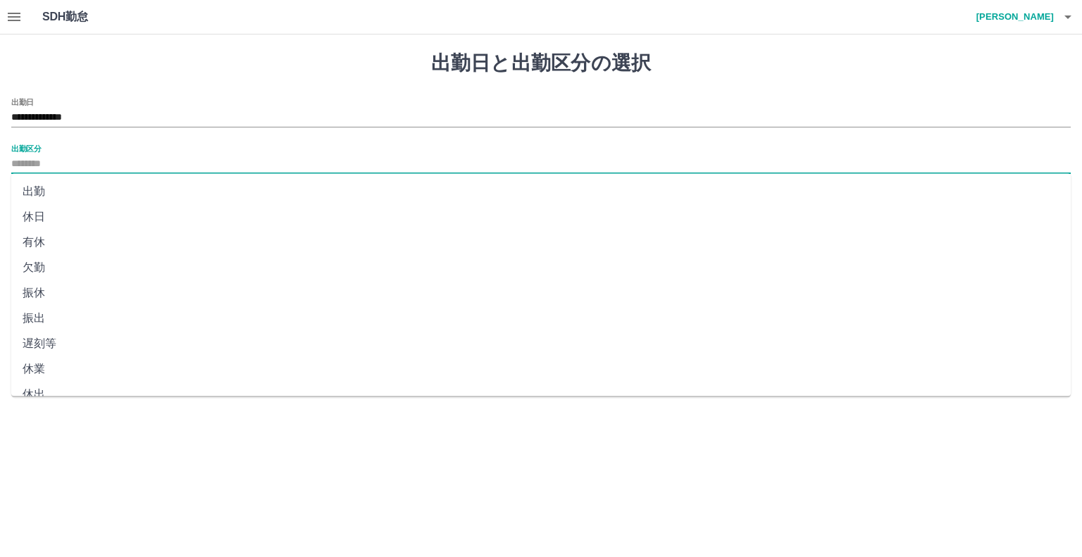
drag, startPoint x: 42, startPoint y: 188, endPoint x: 51, endPoint y: 189, distance: 9.2
click at [43, 188] on li "出勤" at bounding box center [541, 191] width 1060 height 25
type input "**"
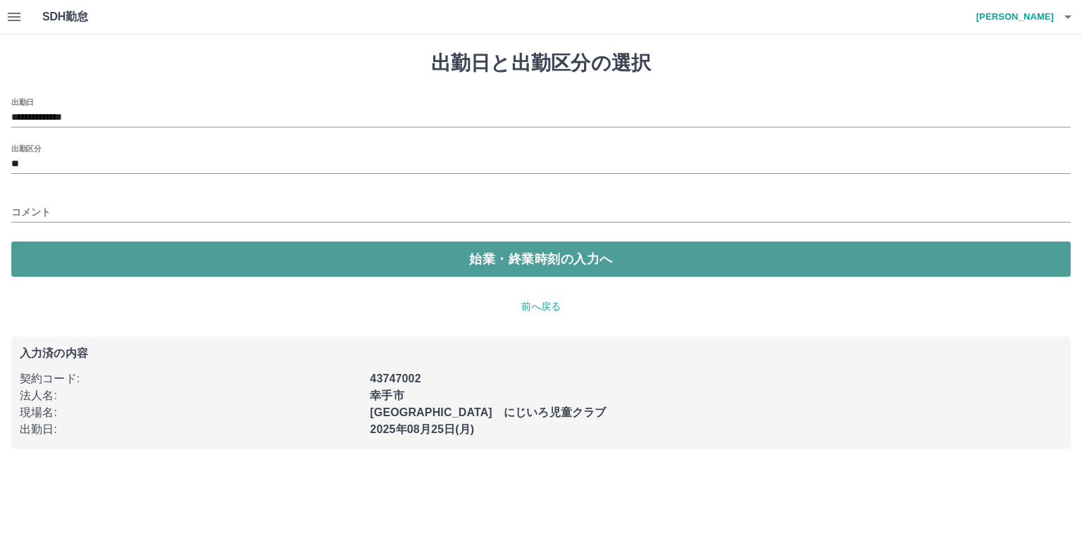
drag, startPoint x: 128, startPoint y: 263, endPoint x: 128, endPoint y: 248, distance: 14.8
click at [128, 259] on button "始業・終業時刻の入力へ" at bounding box center [541, 259] width 1060 height 35
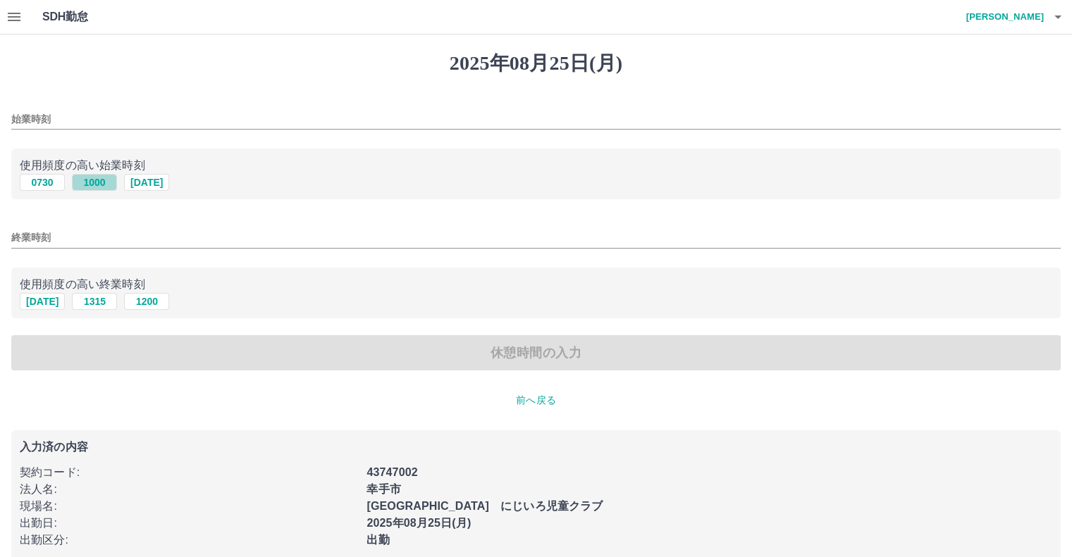
drag, startPoint x: 99, startPoint y: 177, endPoint x: 184, endPoint y: 215, distance: 93.3
click at [98, 178] on button "1000" at bounding box center [94, 182] width 45 height 17
type input "****"
click at [45, 304] on button "[DATE]" at bounding box center [42, 301] width 45 height 17
type input "****"
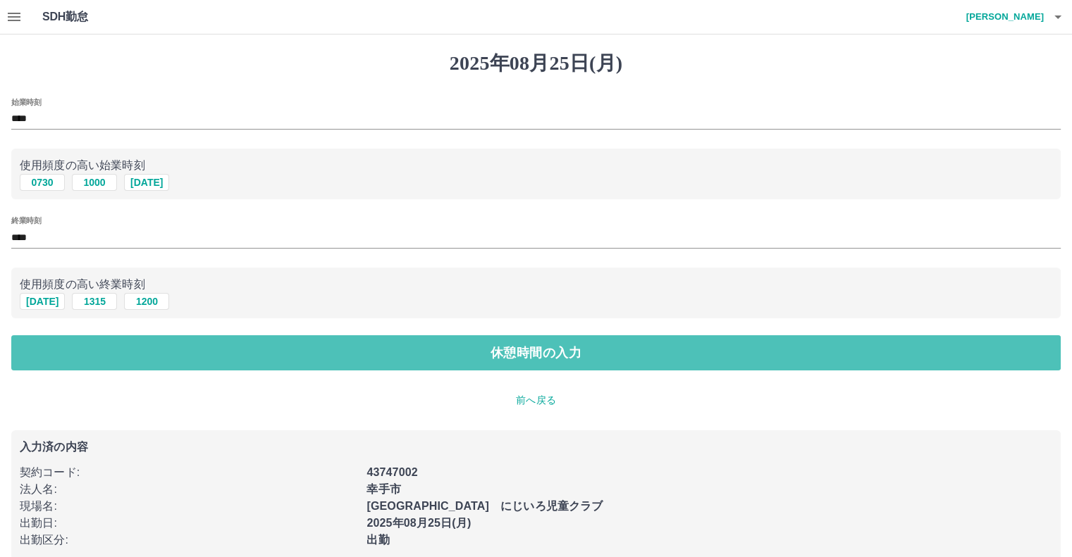
click at [324, 344] on button "休憩時間の入力" at bounding box center [535, 352] width 1049 height 35
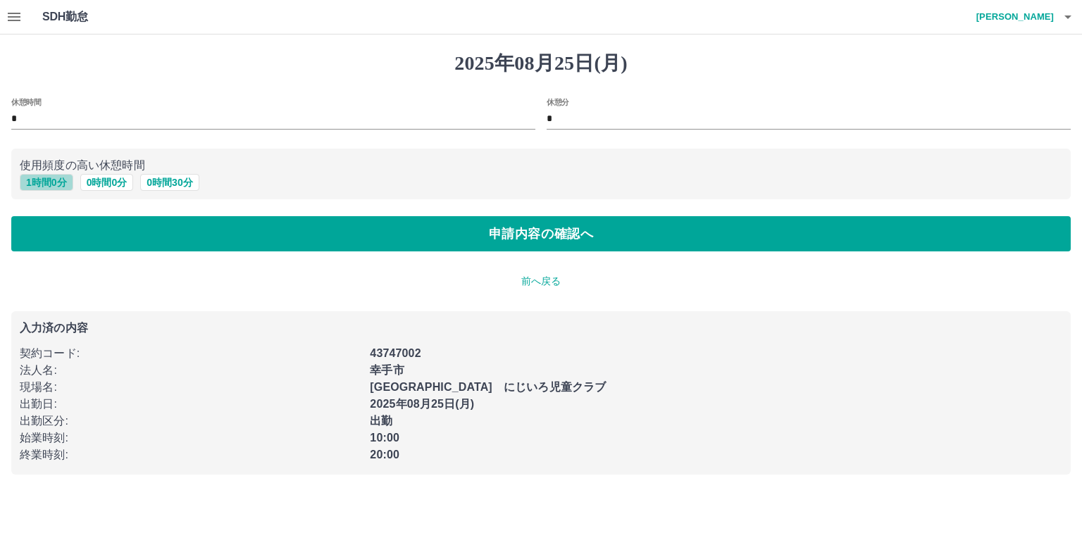
click at [54, 178] on button "1 時間 0 分" at bounding box center [47, 182] width 54 height 17
type input "*"
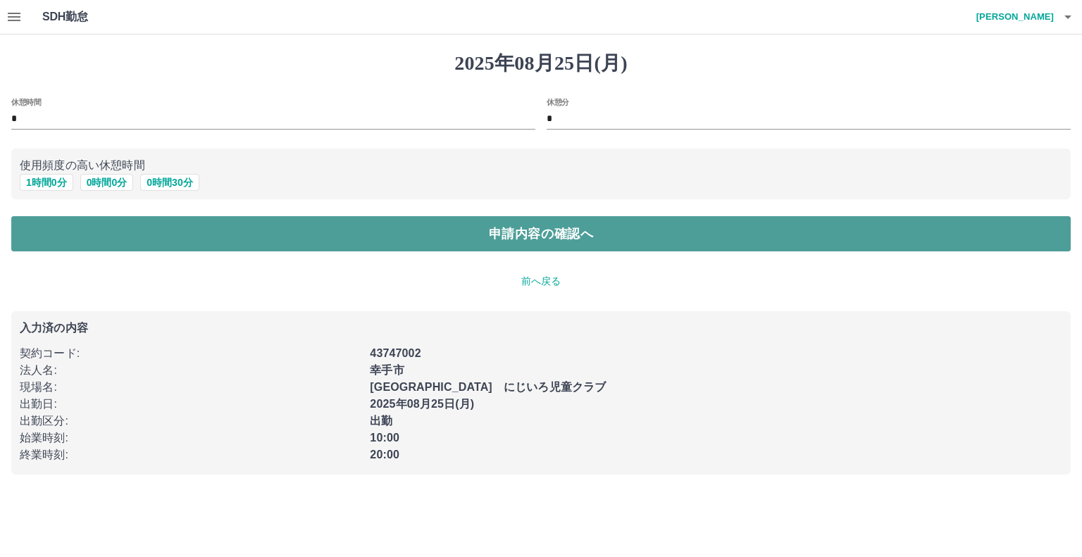
drag, startPoint x: 421, startPoint y: 229, endPoint x: 429, endPoint y: 229, distance: 8.5
click at [421, 229] on button "申請内容の確認へ" at bounding box center [541, 233] width 1060 height 35
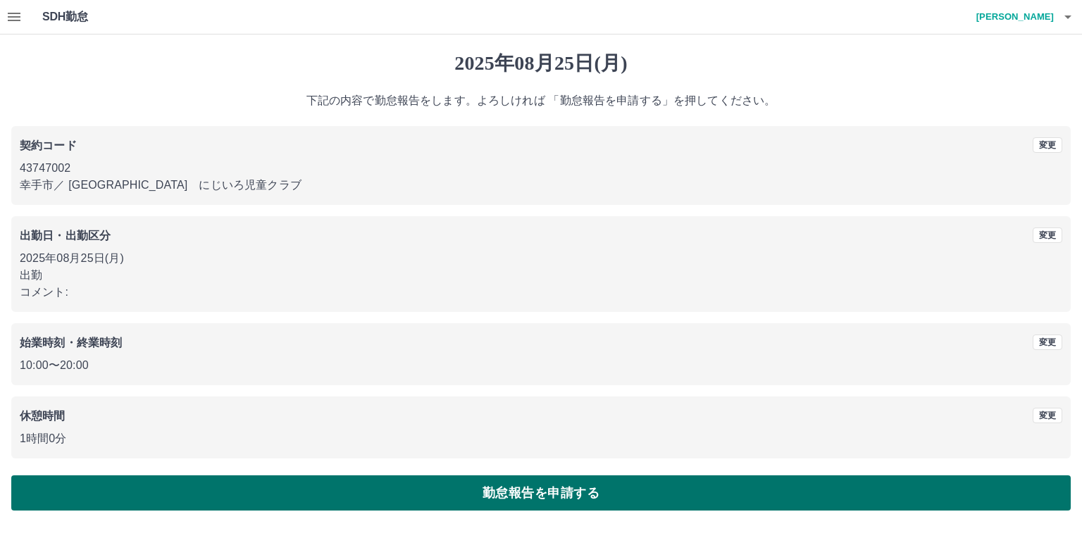
drag, startPoint x: 716, startPoint y: 481, endPoint x: 743, endPoint y: 449, distance: 41.5
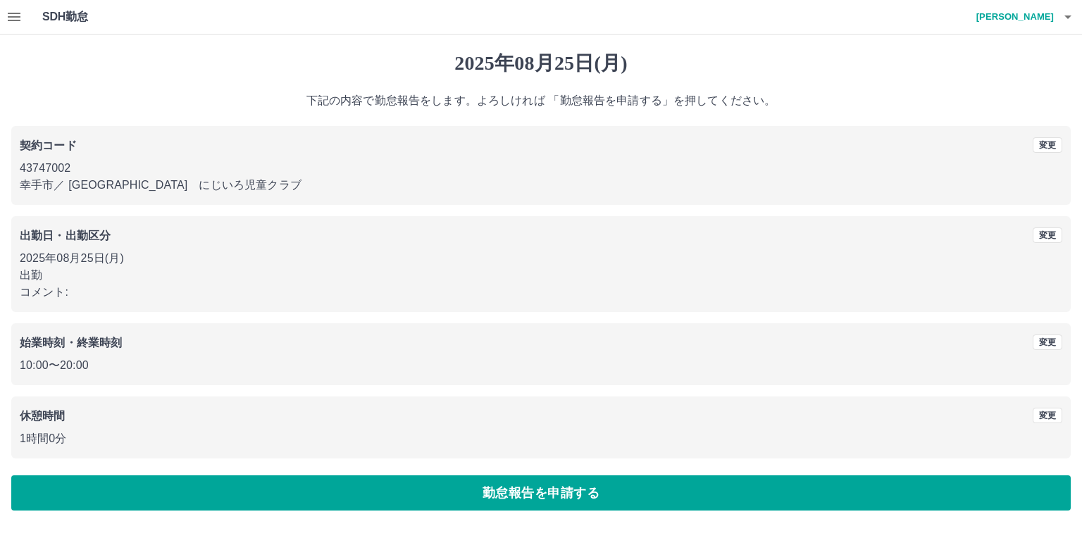
click at [717, 480] on button "勤怠報告を申請する" at bounding box center [541, 493] width 1060 height 35
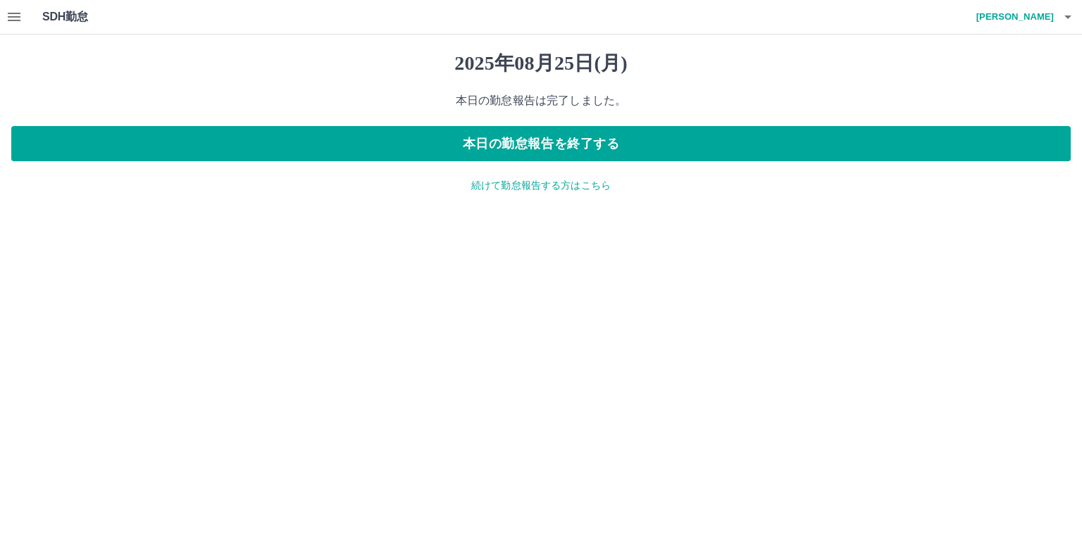
click at [15, 15] on icon "button" at bounding box center [14, 16] width 17 height 17
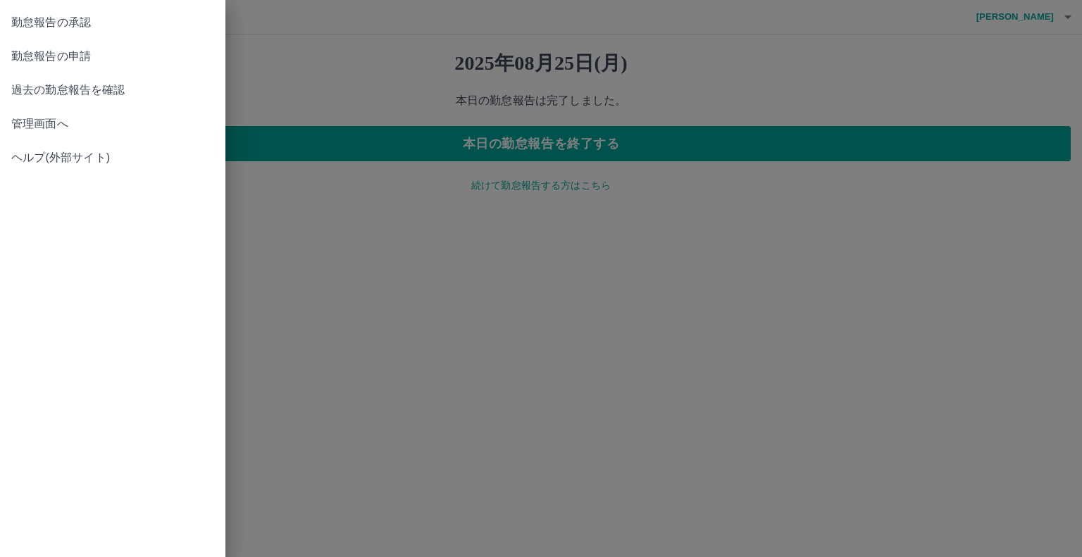
click at [184, 23] on span "勤怠報告の承認" at bounding box center [112, 22] width 203 height 17
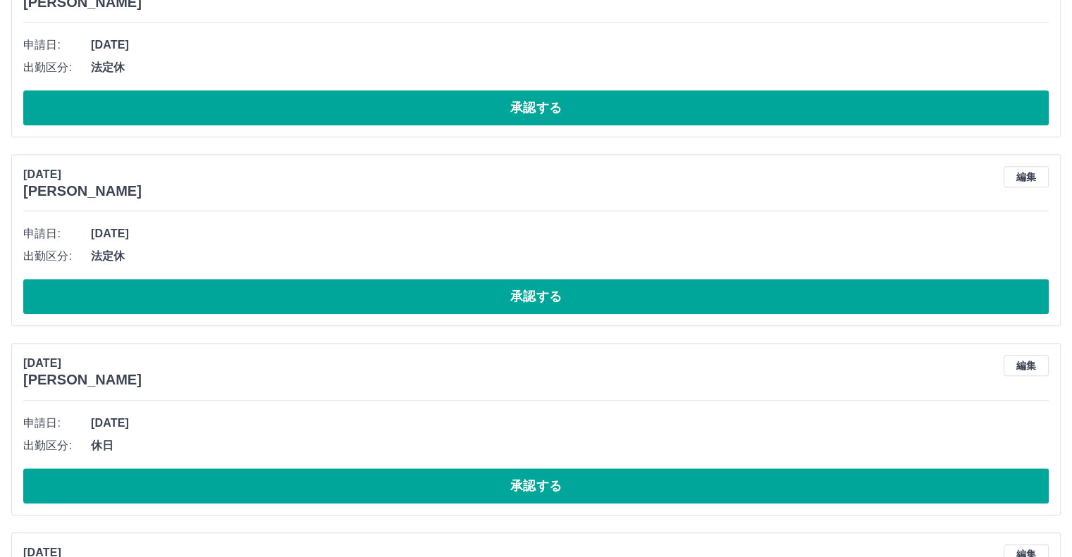
scroll to position [1409, 0]
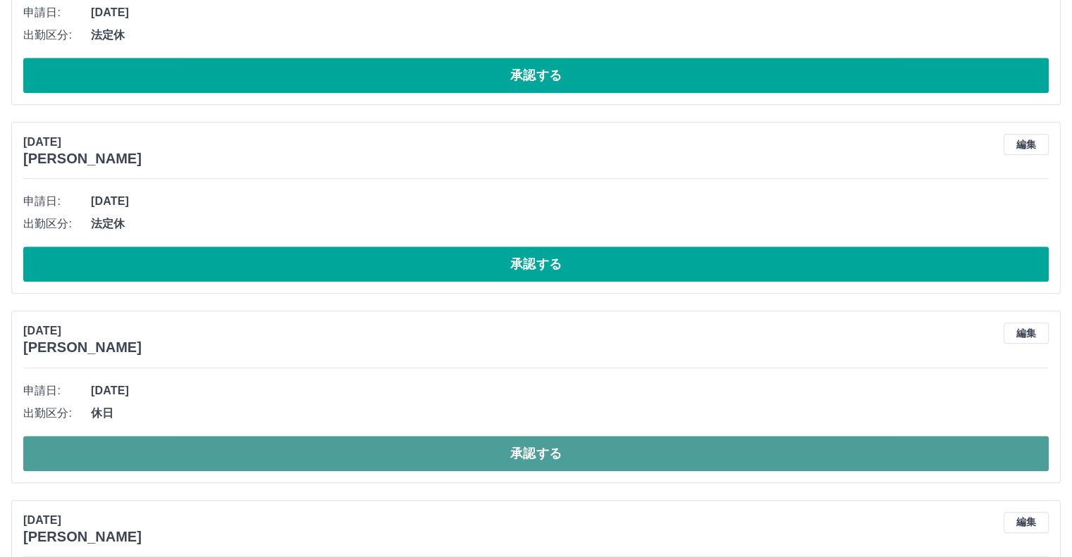
click at [668, 446] on button "承認する" at bounding box center [535, 453] width 1025 height 35
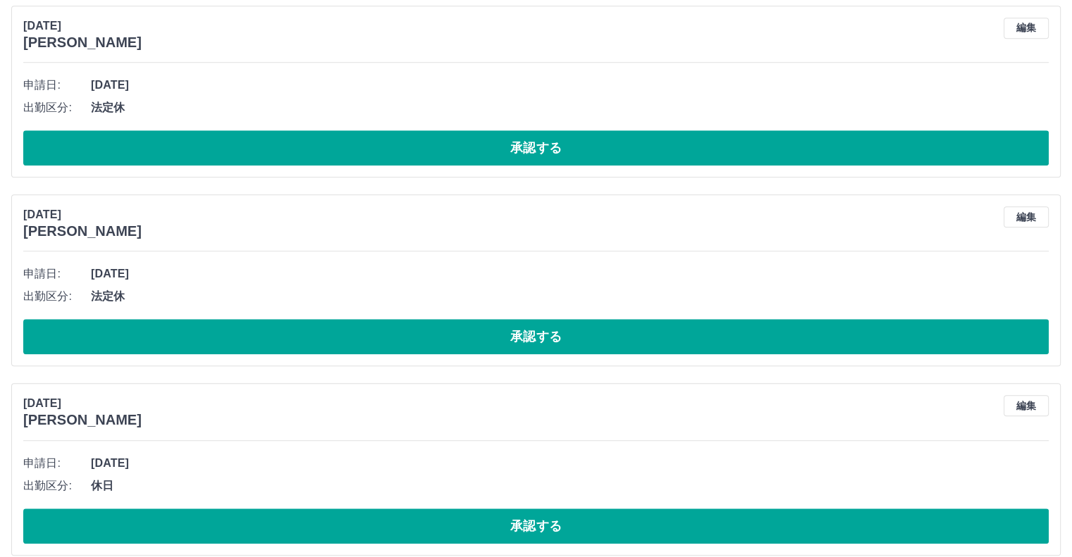
scroll to position [1268, 0]
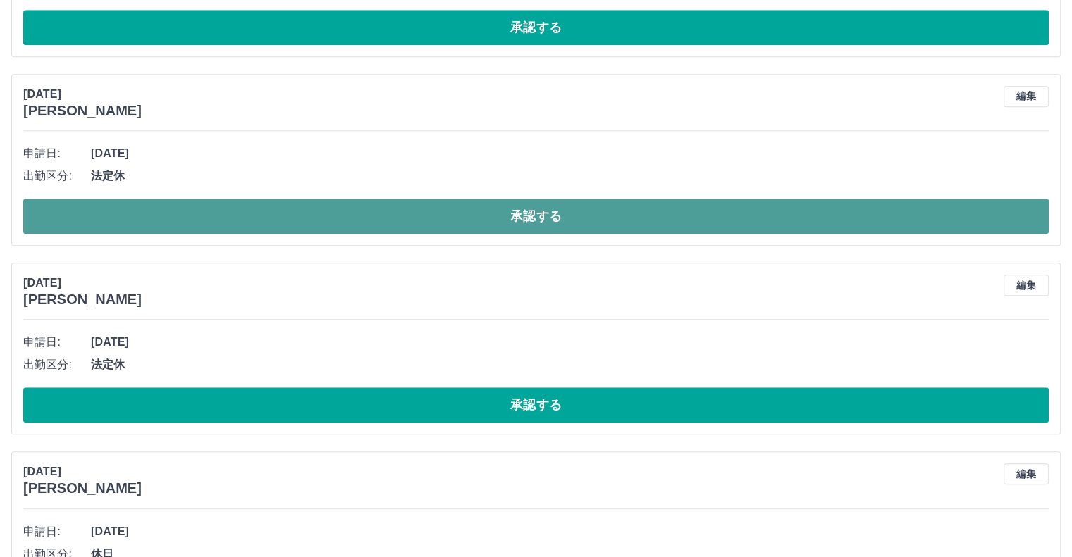
click at [500, 216] on button "承認する" at bounding box center [535, 216] width 1025 height 35
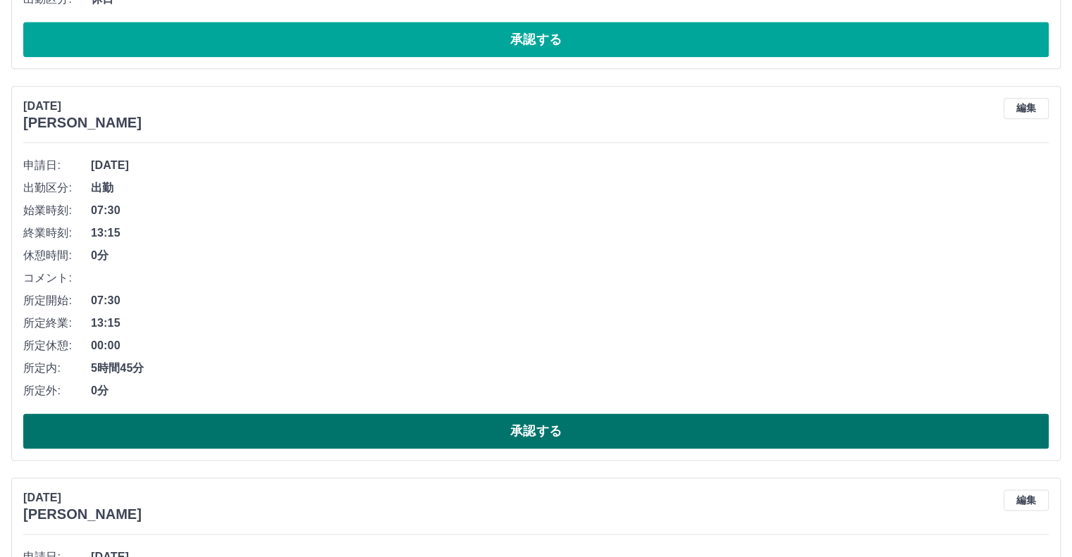
scroll to position [1832, 0]
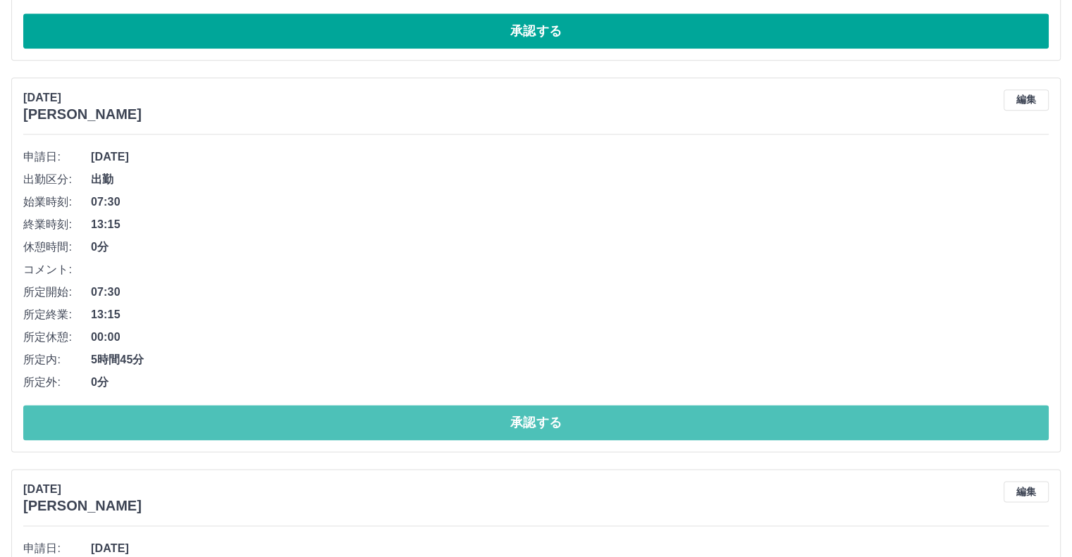
drag, startPoint x: 597, startPoint y: 414, endPoint x: 886, endPoint y: 556, distance: 322.0
click at [602, 416] on button "承認する" at bounding box center [535, 422] width 1025 height 35
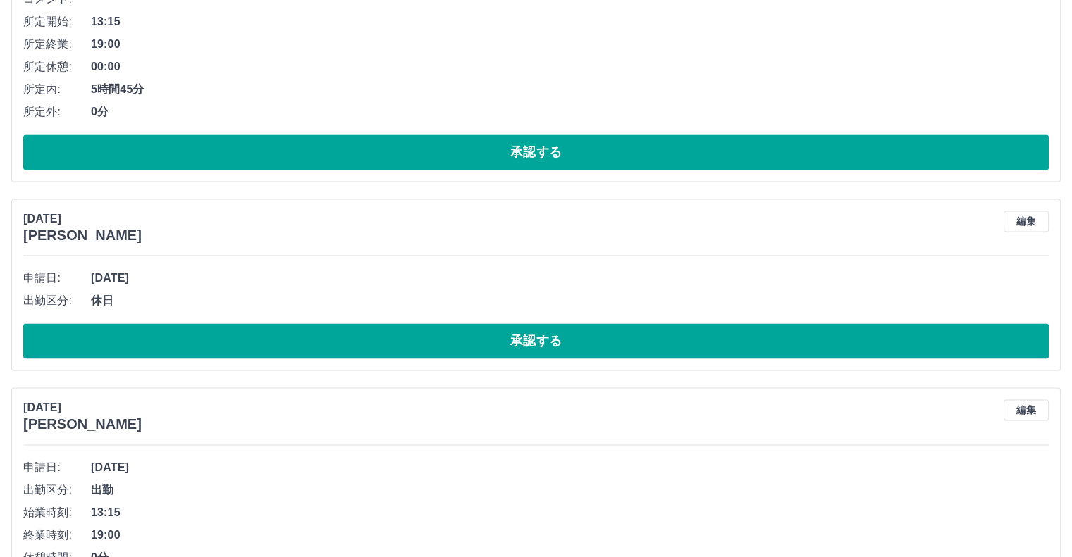
scroll to position [2325, 0]
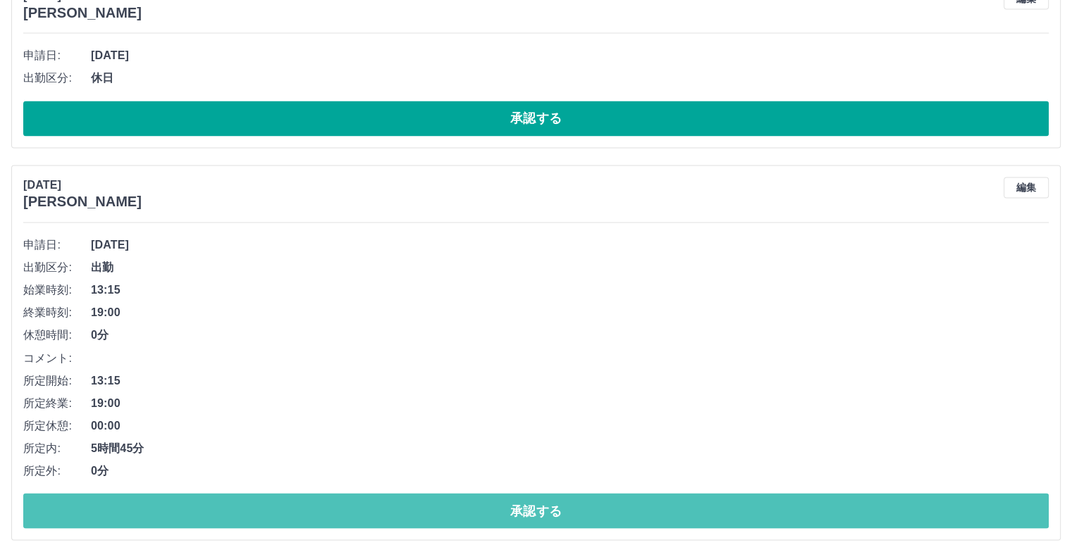
drag, startPoint x: 723, startPoint y: 499, endPoint x: 837, endPoint y: 556, distance: 127.0
click at [769, 533] on div "[DATE] [PERSON_NAME] 編集 申請日: [DATE] 出勤区分: 出勤 始業時刻: 13:15 終業時刻: 19:00 休憩時間: 0分 コ…" at bounding box center [535, 352] width 1049 height 375
drag, startPoint x: 620, startPoint y: 499, endPoint x: 776, endPoint y: 546, distance: 163.4
click at [640, 495] on button "承認する" at bounding box center [535, 510] width 1025 height 35
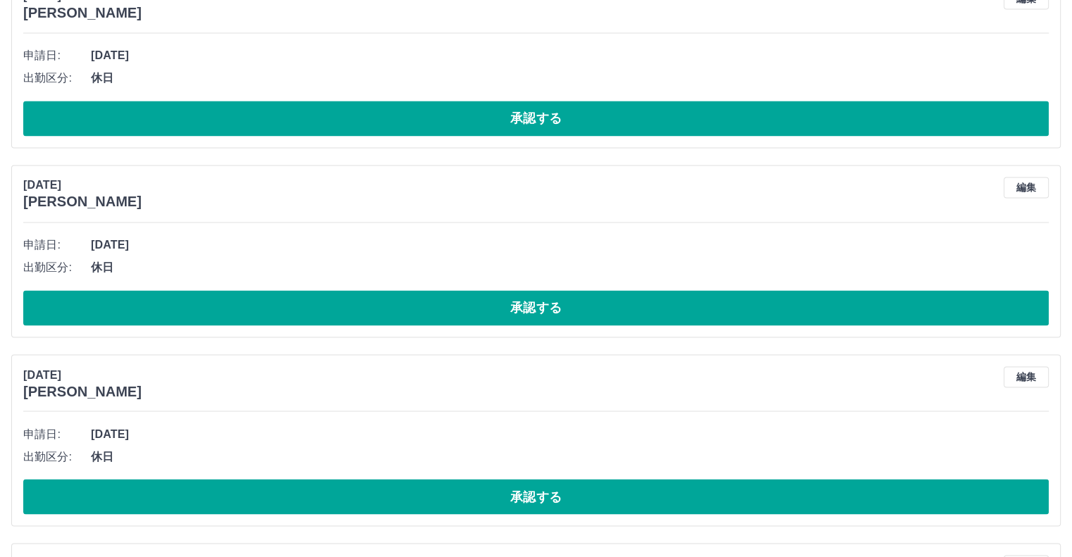
click at [668, 259] on span "休日" at bounding box center [569, 267] width 957 height 17
drag, startPoint x: 707, startPoint y: 221, endPoint x: 707, endPoint y: 208, distance: 13.4
click at [708, 216] on div "[DATE] [PERSON_NAME] 編集 申請日: [DATE] 出勤区分: 休日 承認する" at bounding box center [535, 251] width 1049 height 172
click at [604, 311] on button "承認する" at bounding box center [535, 307] width 1025 height 35
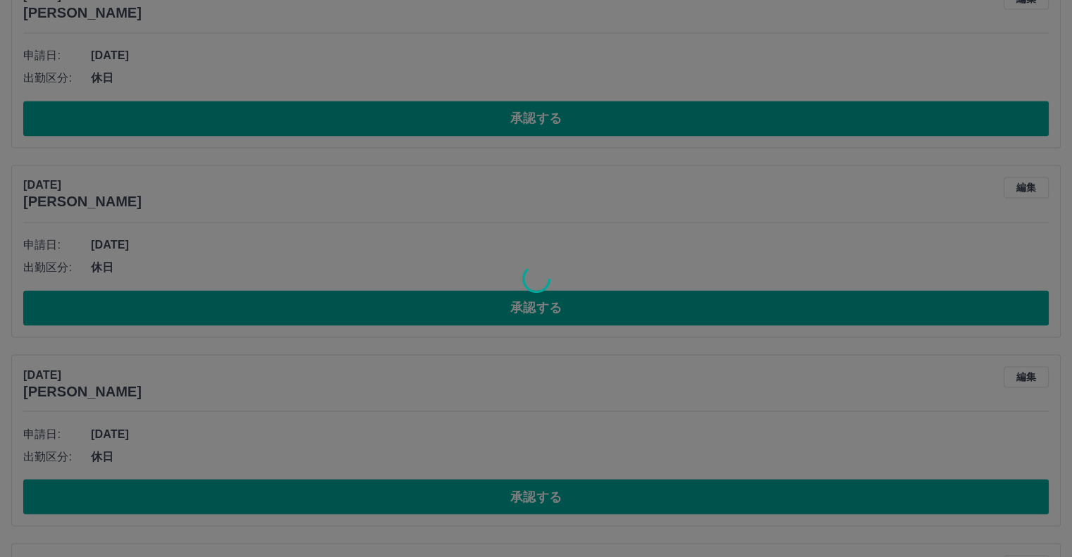
click at [750, 180] on div at bounding box center [536, 278] width 1072 height 557
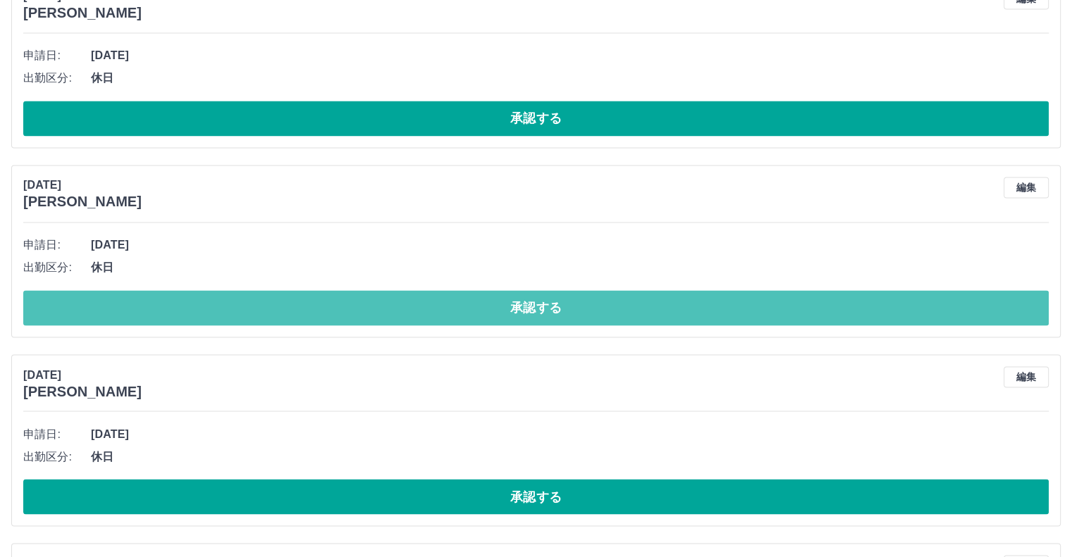
drag, startPoint x: 654, startPoint y: 304, endPoint x: 1081, endPoint y: 357, distance: 430.3
click at [678, 309] on button "承認する" at bounding box center [535, 307] width 1025 height 35
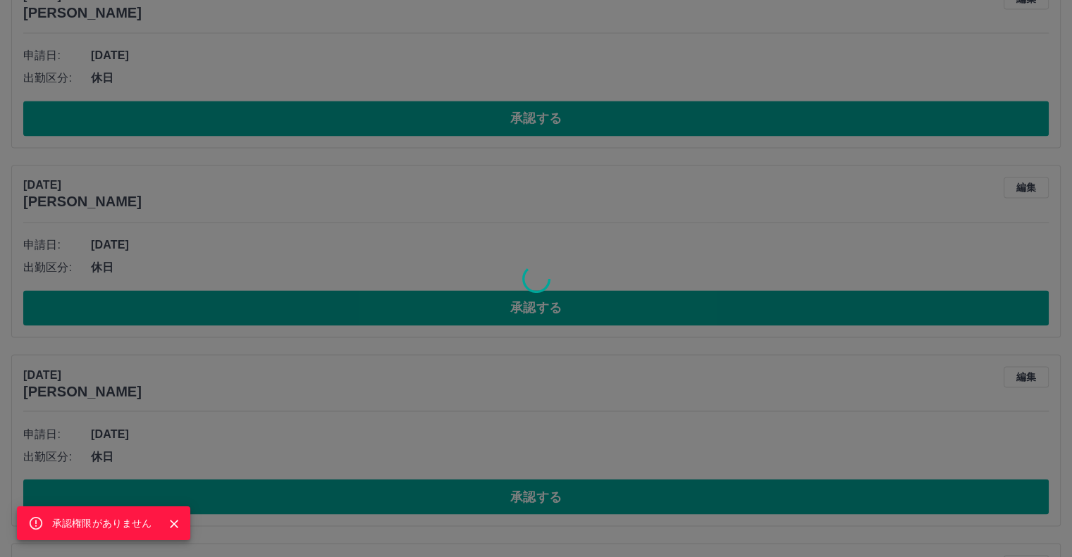
scroll to position [2307, 0]
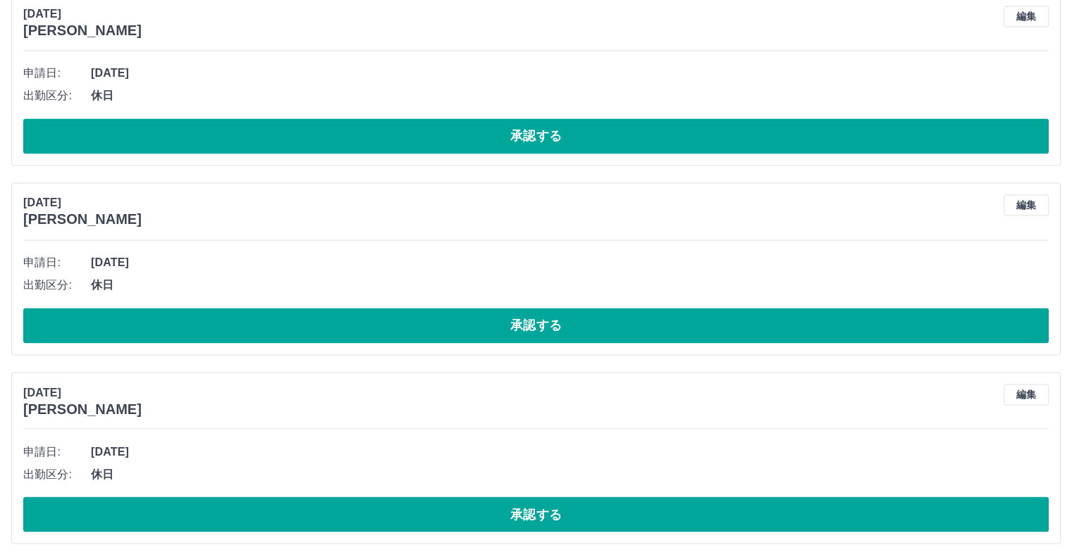
drag, startPoint x: 369, startPoint y: 504, endPoint x: 648, endPoint y: 555, distance: 283.5
click at [391, 507] on button "承認する" at bounding box center [535, 514] width 1025 height 35
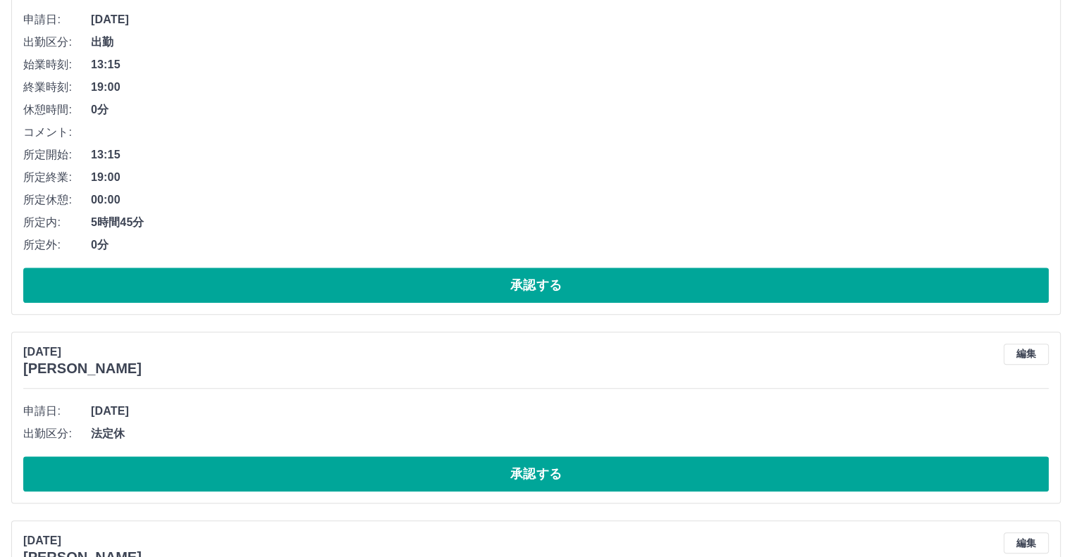
scroll to position [1127, 0]
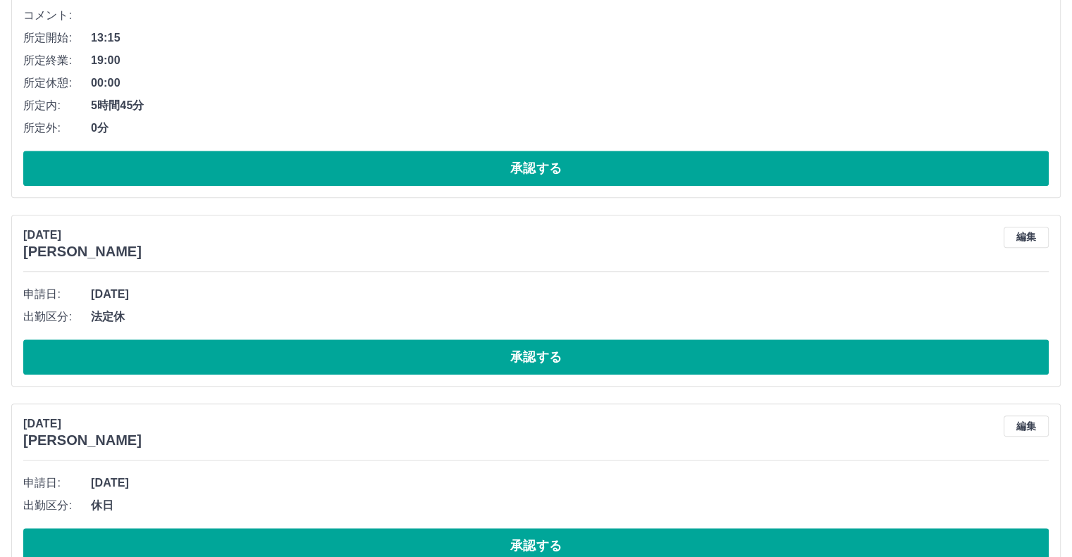
drag, startPoint x: 316, startPoint y: 348, endPoint x: 791, endPoint y: 535, distance: 510.2
click at [371, 371] on button "承認する" at bounding box center [535, 357] width 1025 height 35
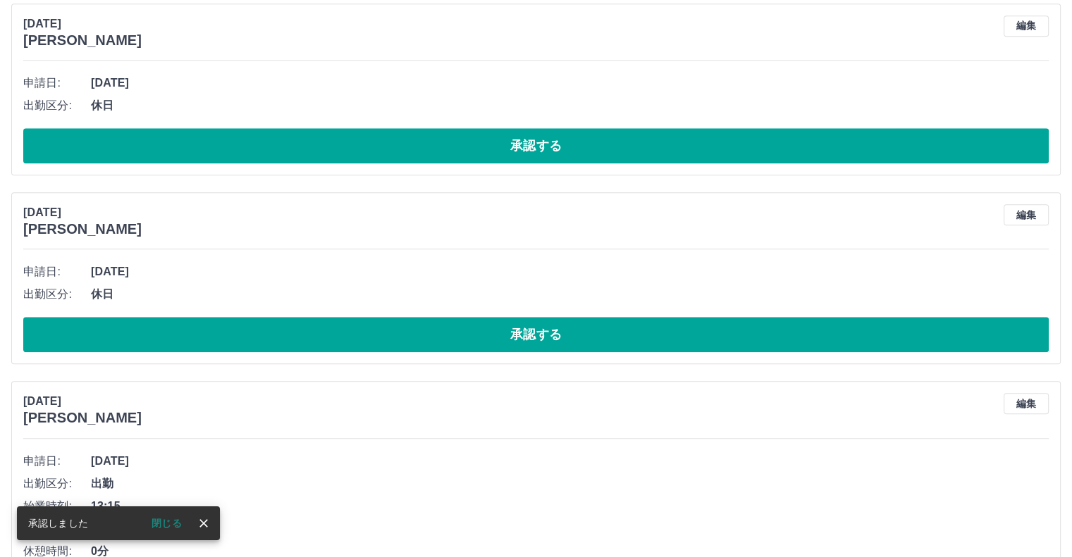
scroll to position [1409, 0]
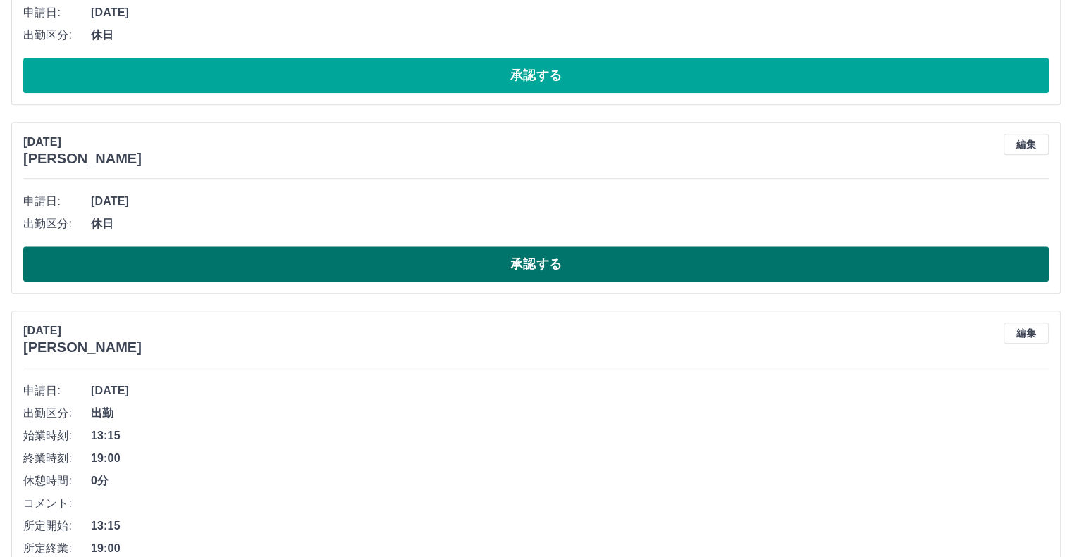
click at [453, 259] on button "承認する" at bounding box center [535, 264] width 1025 height 35
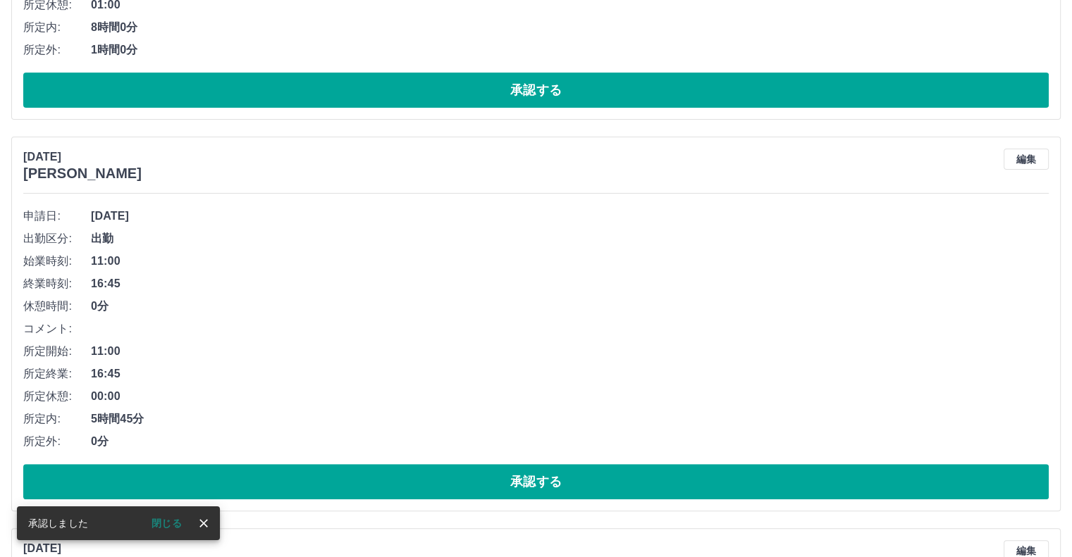
scroll to position [423, 0]
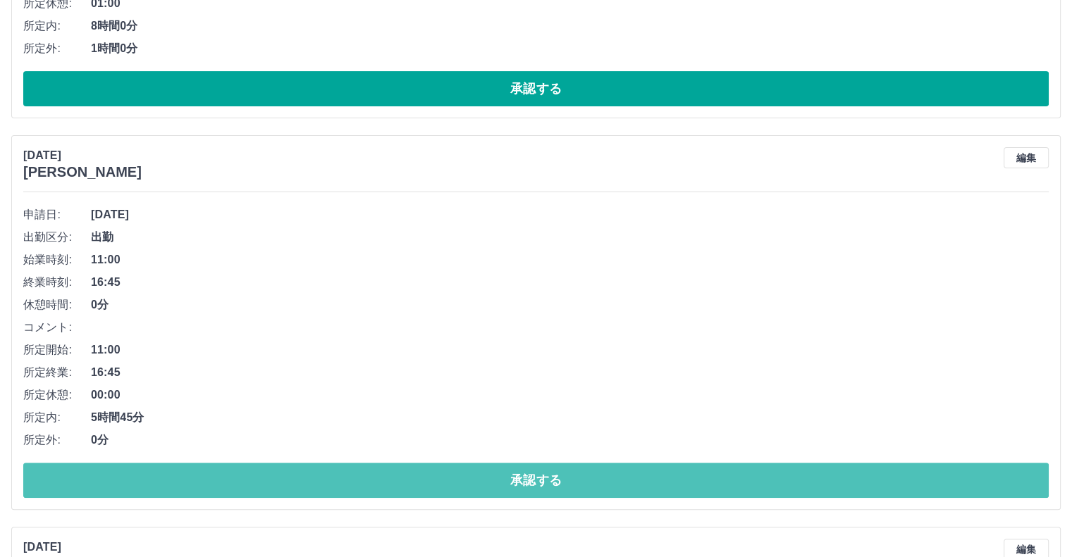
drag, startPoint x: 389, startPoint y: 468, endPoint x: 734, endPoint y: 548, distance: 354.4
click at [407, 473] on button "承認する" at bounding box center [535, 480] width 1025 height 35
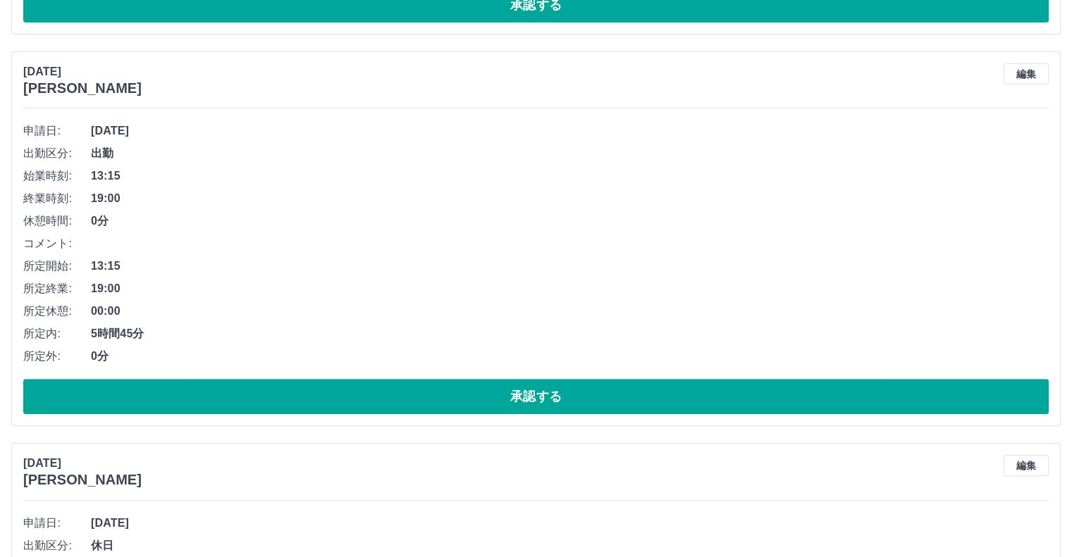
scroll to position [634, 0]
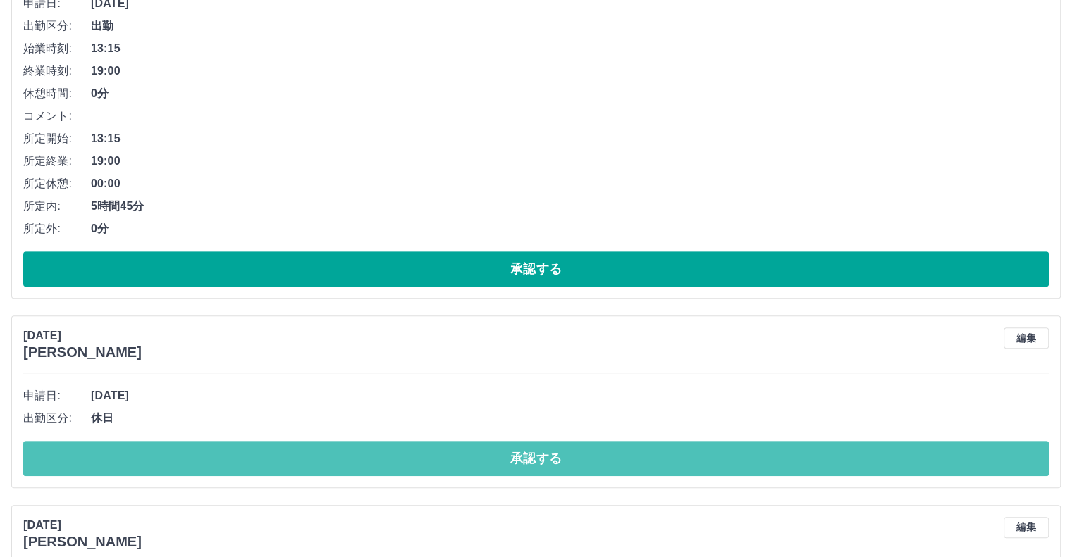
drag, startPoint x: 498, startPoint y: 458, endPoint x: 741, endPoint y: 545, distance: 258.3
click at [597, 504] on div "[DATE] [PERSON_NAME] 編集 申請日: [DATE] 出勤区分: 出勤 始業時刻: 10:00 終業時刻: 20:00 休憩時間: 1時間0…" at bounding box center [535, 395] width 1049 height 1726
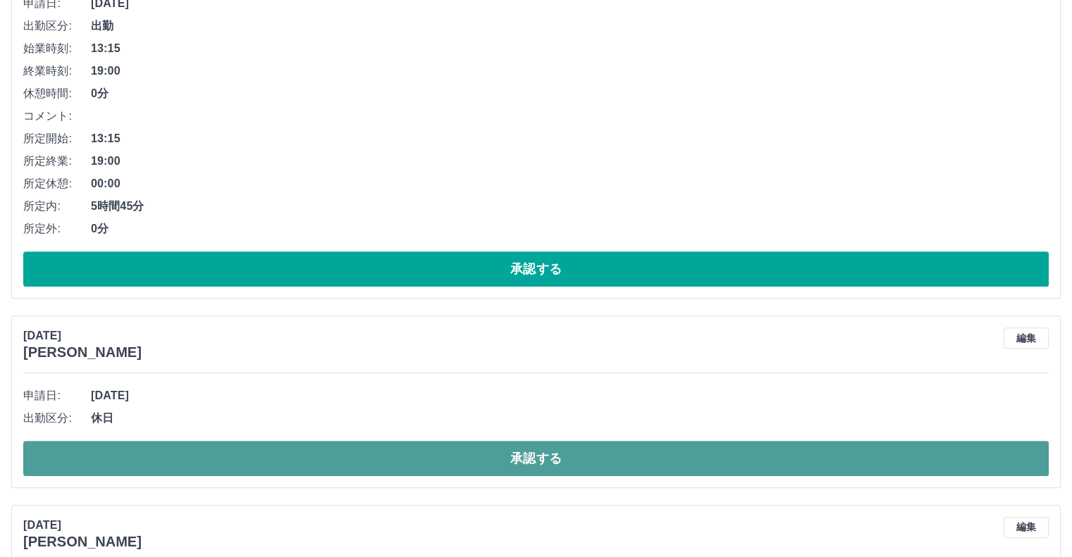
click at [473, 447] on button "承認する" at bounding box center [535, 458] width 1025 height 35
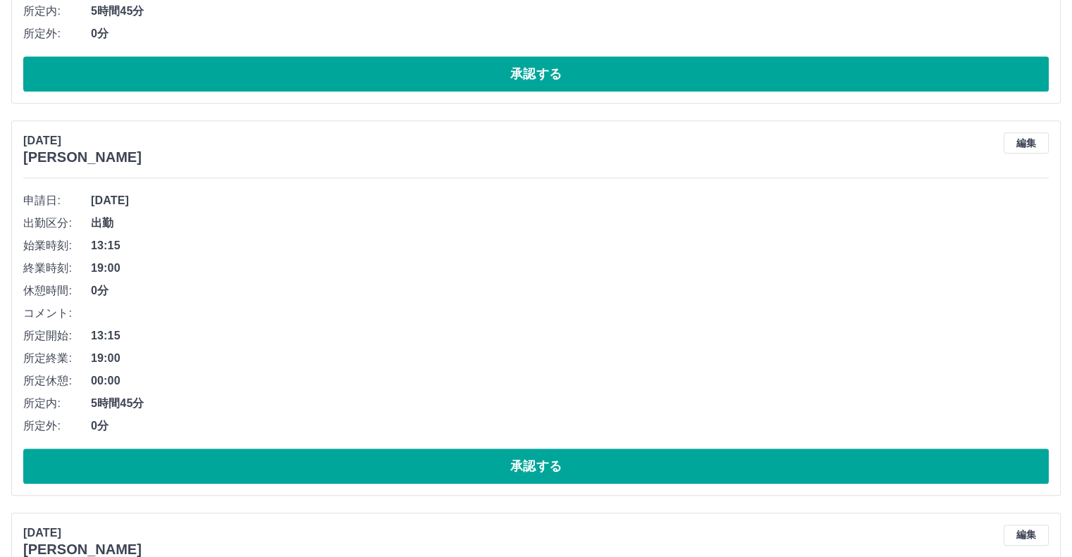
scroll to position [845, 0]
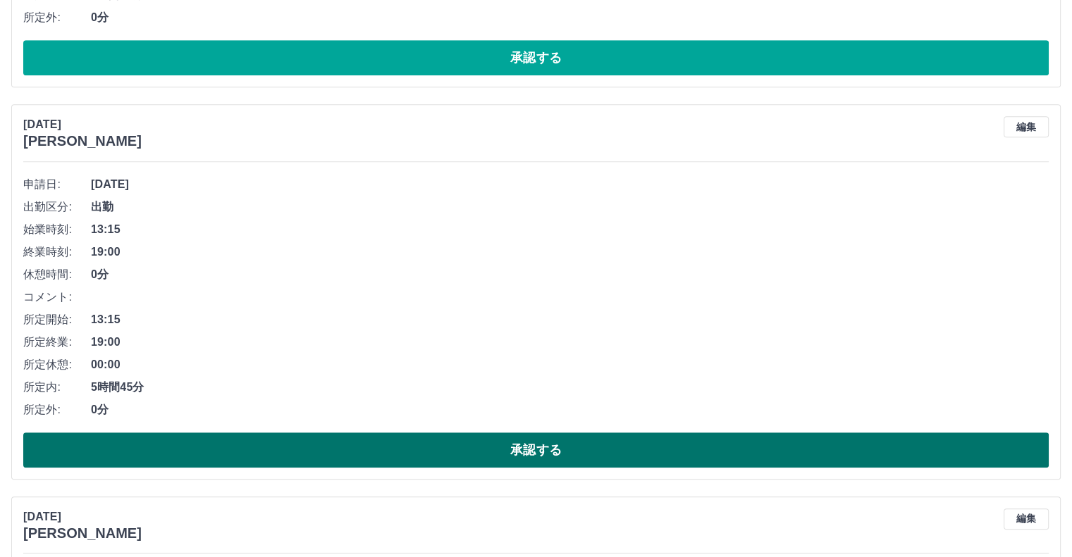
click at [595, 445] on button "承認する" at bounding box center [535, 450] width 1025 height 35
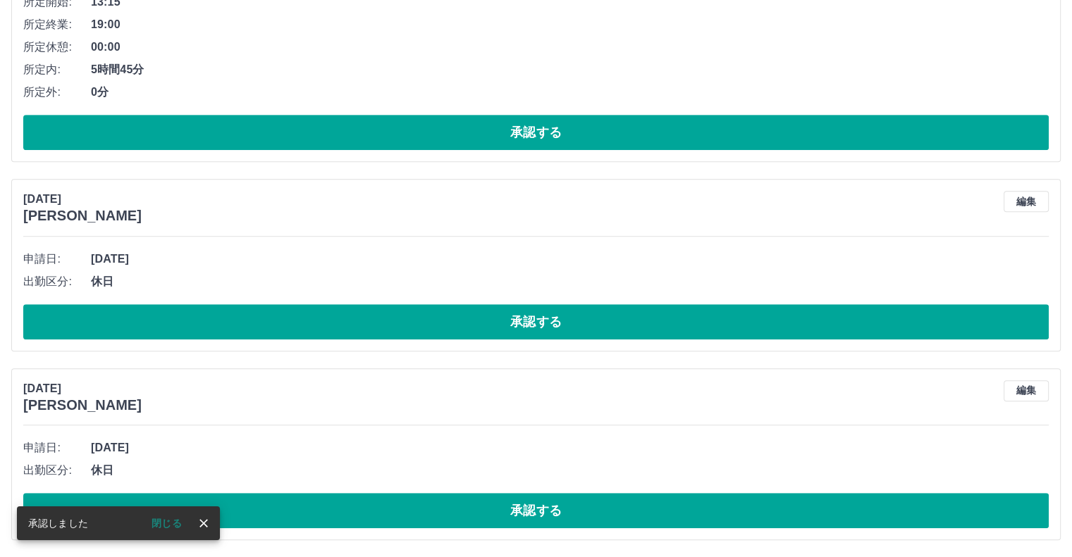
scroll to position [769, 0]
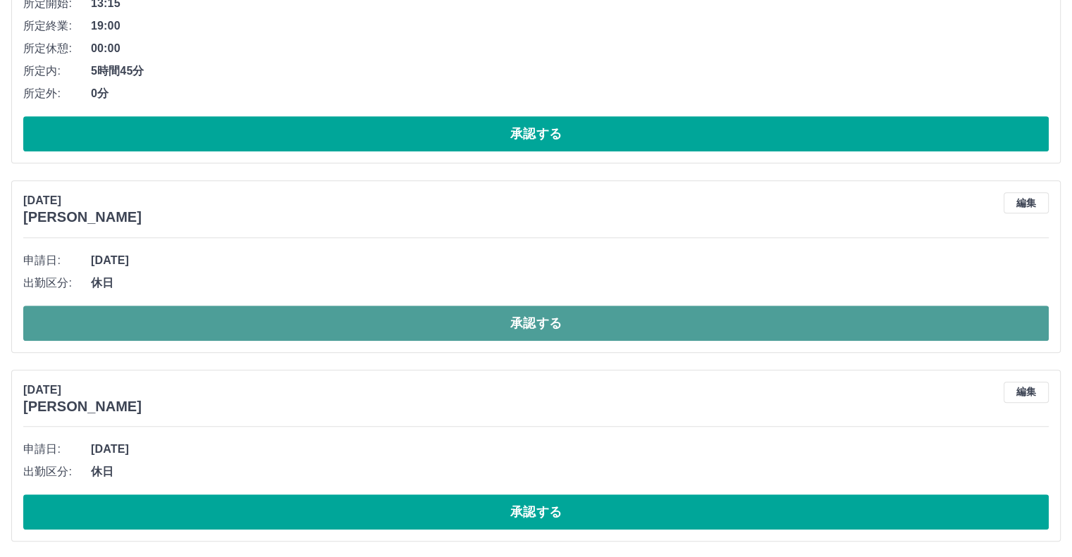
click at [410, 318] on button "承認する" at bounding box center [535, 323] width 1025 height 35
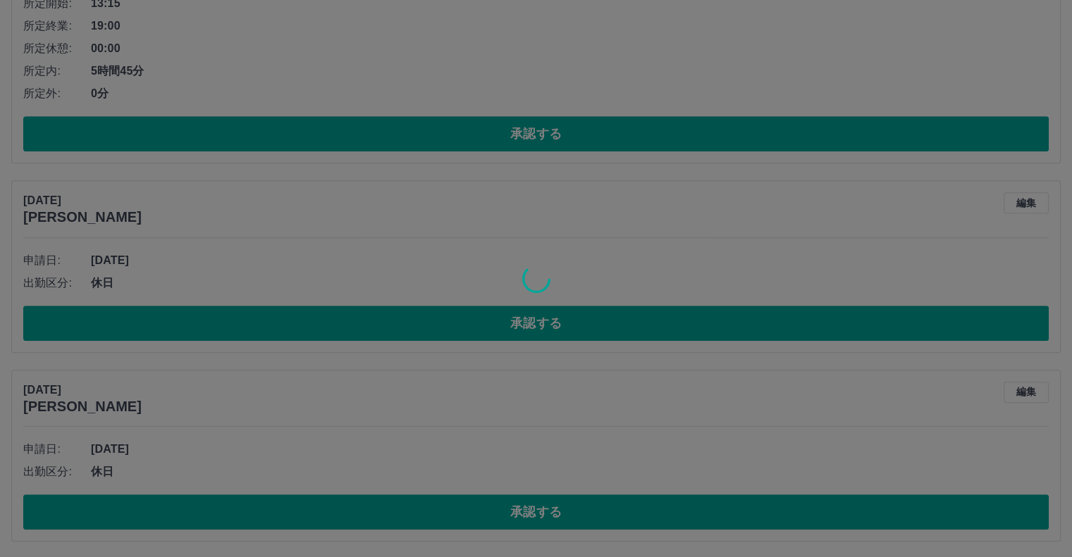
drag, startPoint x: 0, startPoint y: 158, endPoint x: 587, endPoint y: 224, distance: 590.6
click at [462, 194] on div at bounding box center [536, 278] width 1072 height 557
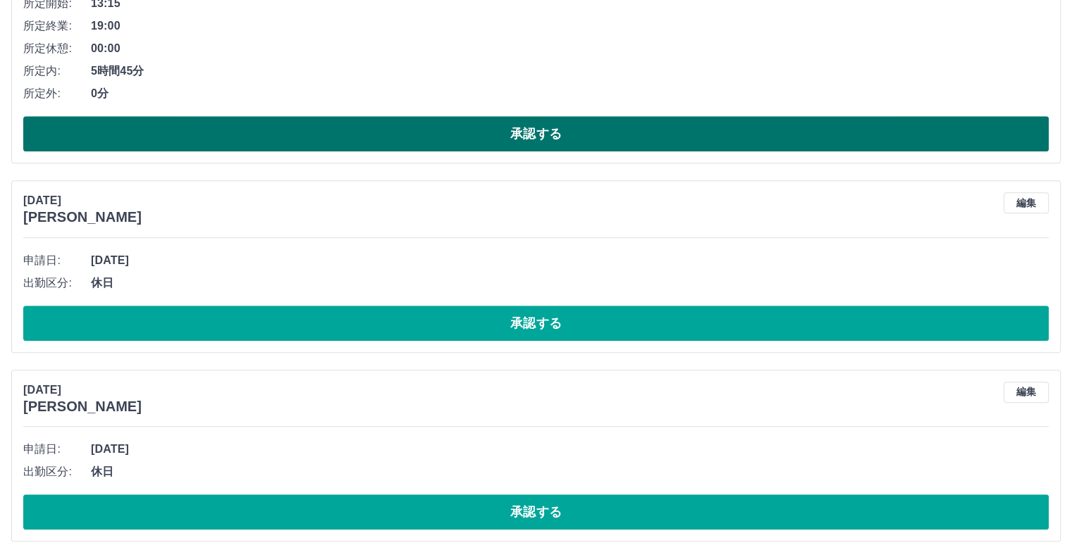
scroll to position [580, 0]
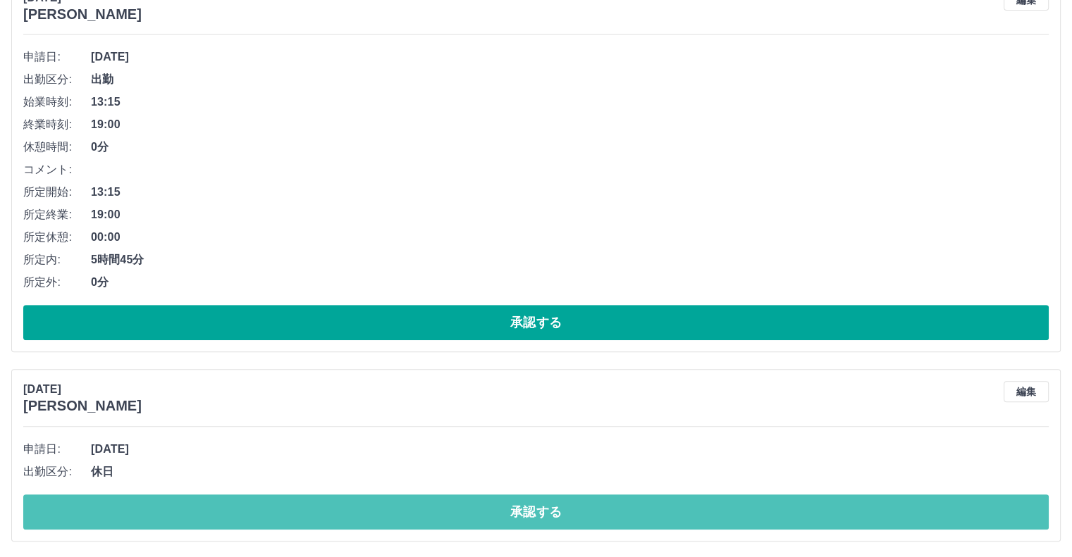
drag, startPoint x: 620, startPoint y: 505, endPoint x: 695, endPoint y: 551, distance: 87.6
click at [620, 507] on button "承認する" at bounding box center [535, 512] width 1025 height 35
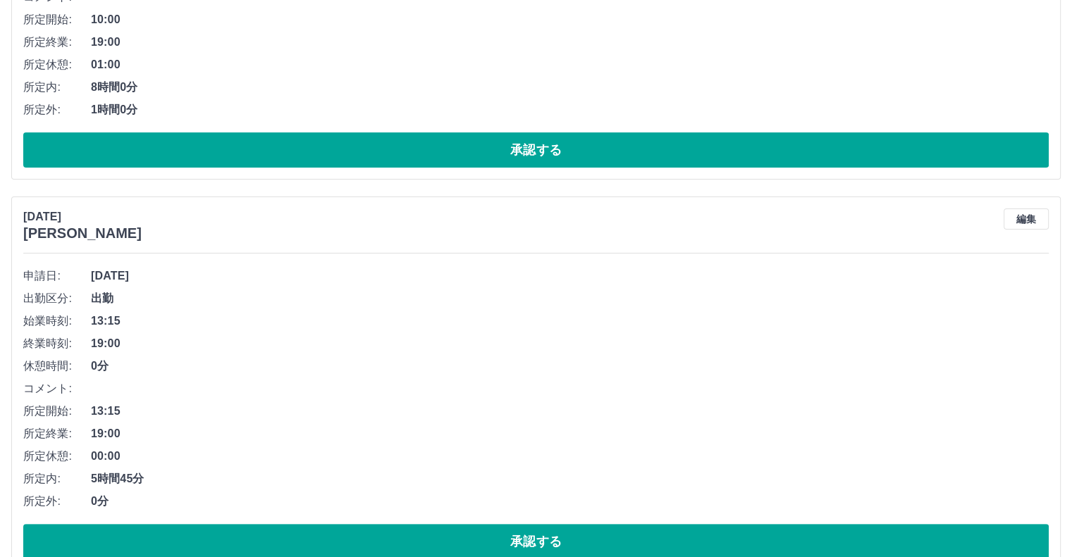
scroll to position [392, 0]
